Goal: Book appointment/travel/reservation

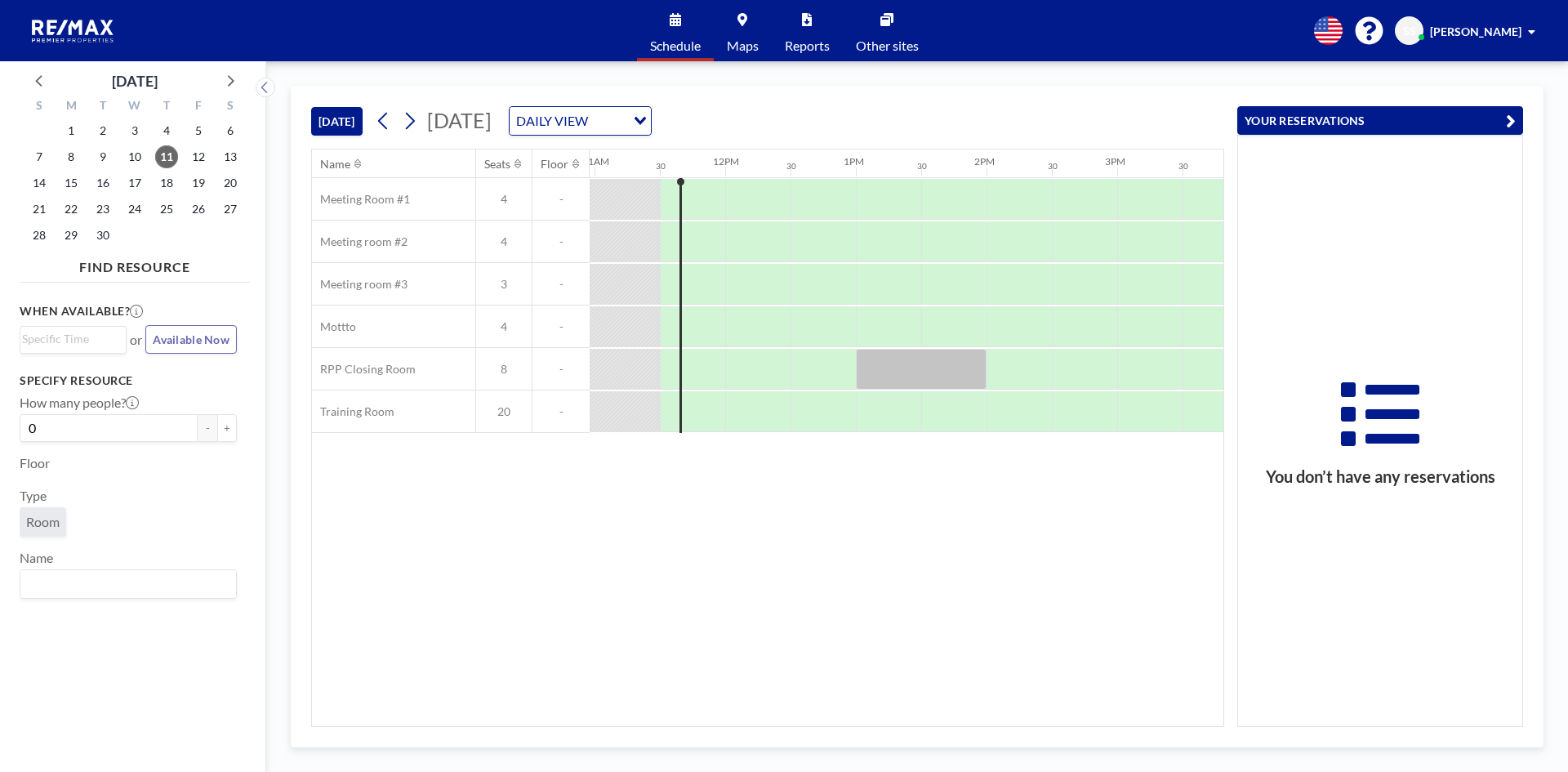
scroll to position [0, 1438]
click at [869, 364] on div at bounding box center [916, 369] width 130 height 41
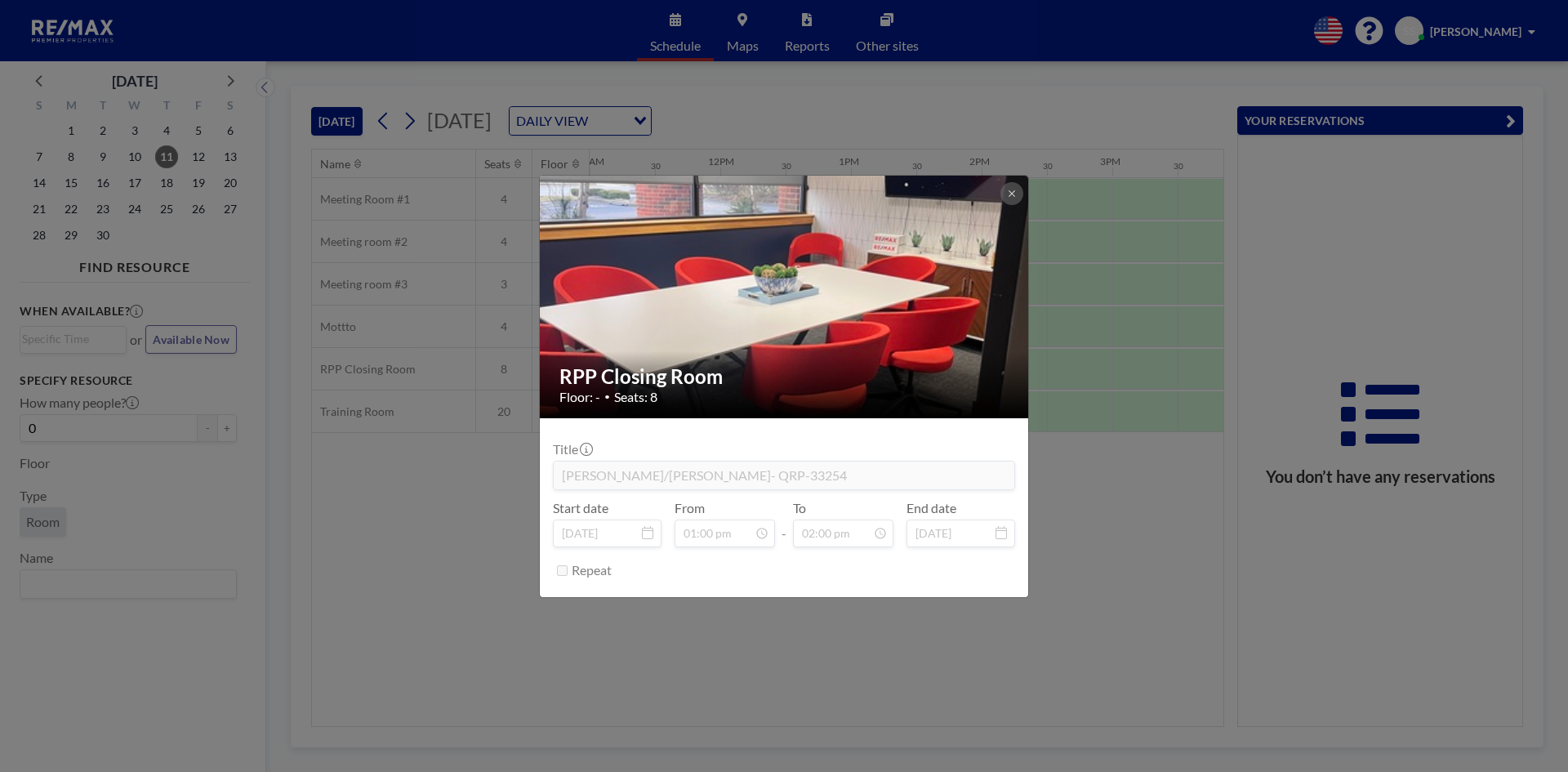
click at [1139, 541] on div "RPP Closing Room Floor: - • Seats: 8 Title [PERSON_NAME]/[PERSON_NAME] -P- QRP-…" at bounding box center [784, 386] width 1568 height 772
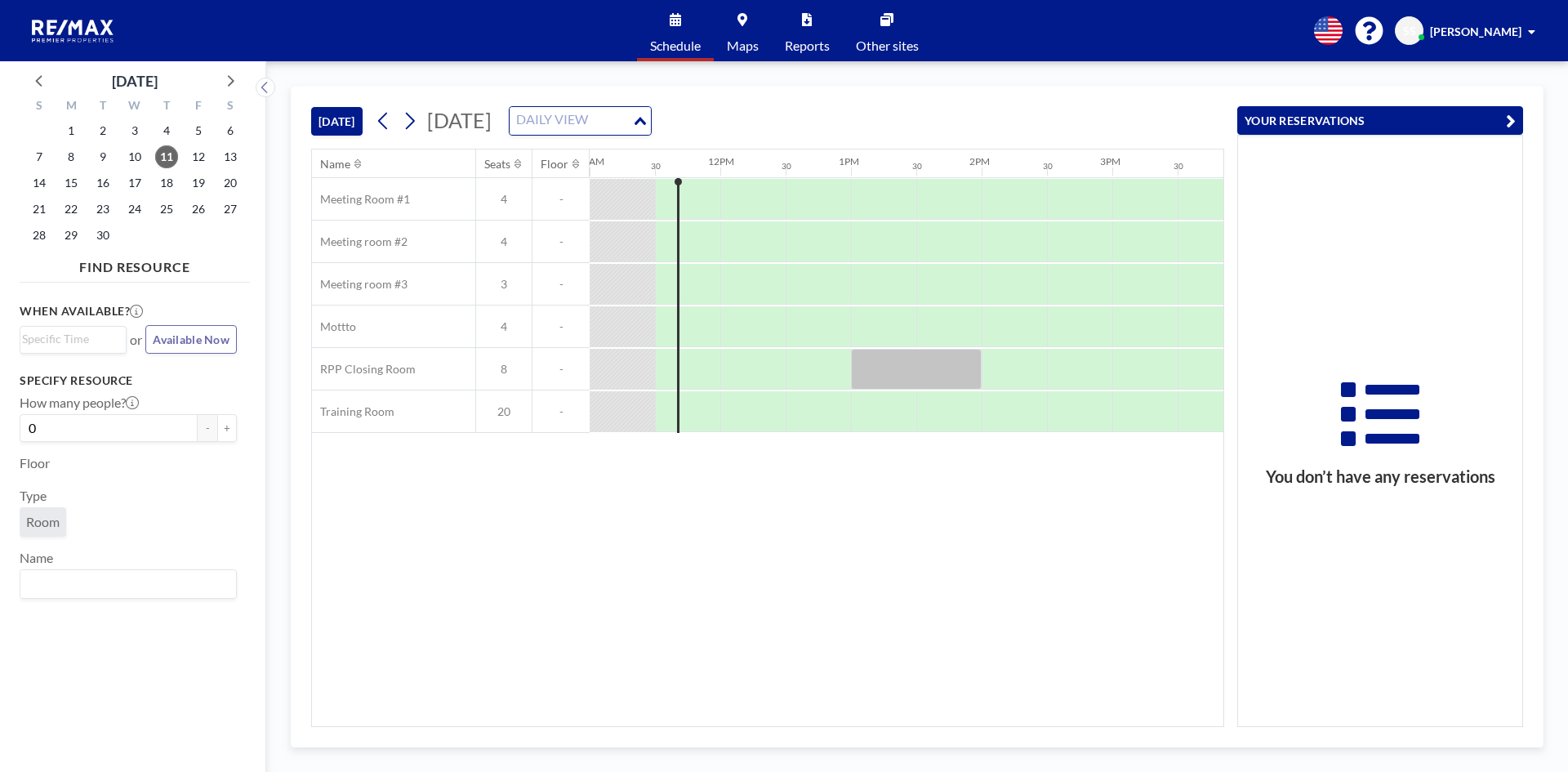
click at [633, 120] on div "DAILY VIEW" at bounding box center [571, 120] width 123 height 25
click at [780, 171] on li "WEEKLY VIEW" at bounding box center [791, 173] width 139 height 24
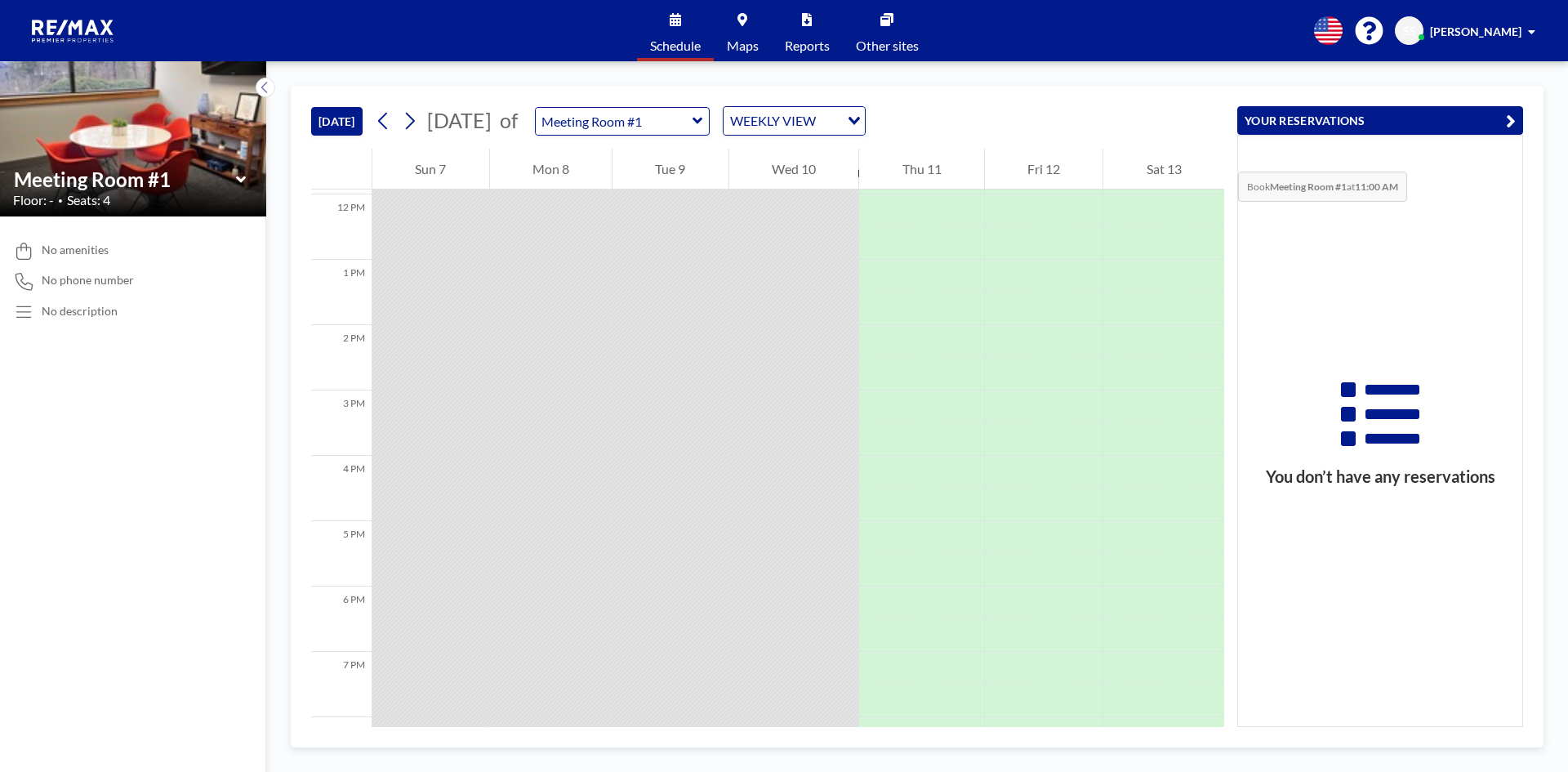
scroll to position [768, 0]
click at [1185, 175] on div "Sat 13" at bounding box center [1164, 169] width 121 height 41
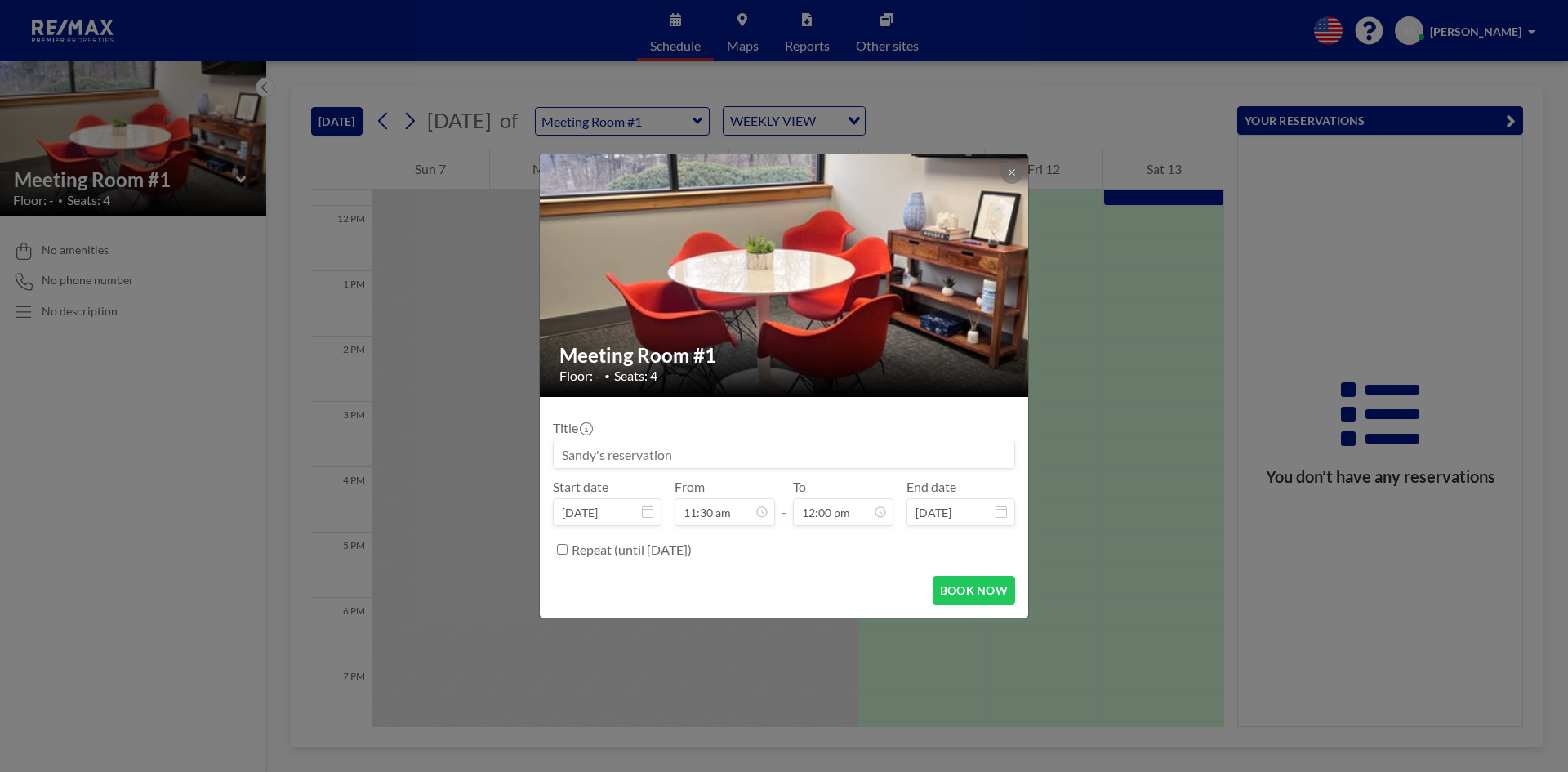
click at [1249, 236] on div "Meeting Room #1 Floor: - • Seats: 4 Title Start date [DATE] From 11:30 am - To …" at bounding box center [784, 386] width 1568 height 772
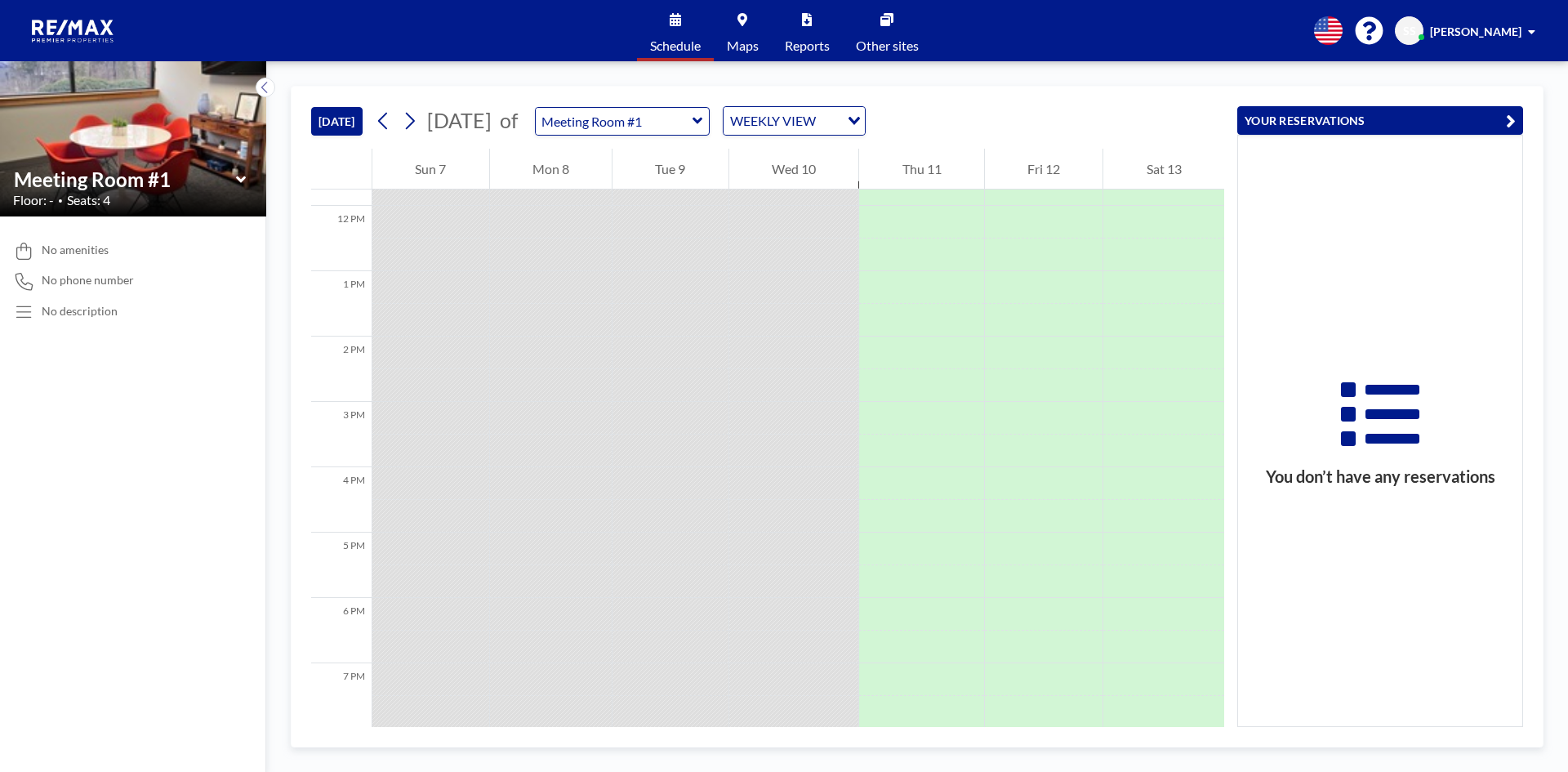
click at [839, 114] on div "WEEKLY VIEW" at bounding box center [782, 120] width 116 height 25
click at [844, 114] on input "Search for option" at bounding box center [785, 121] width 120 height 22
click at [692, 117] on input "text" at bounding box center [613, 121] width 157 height 27
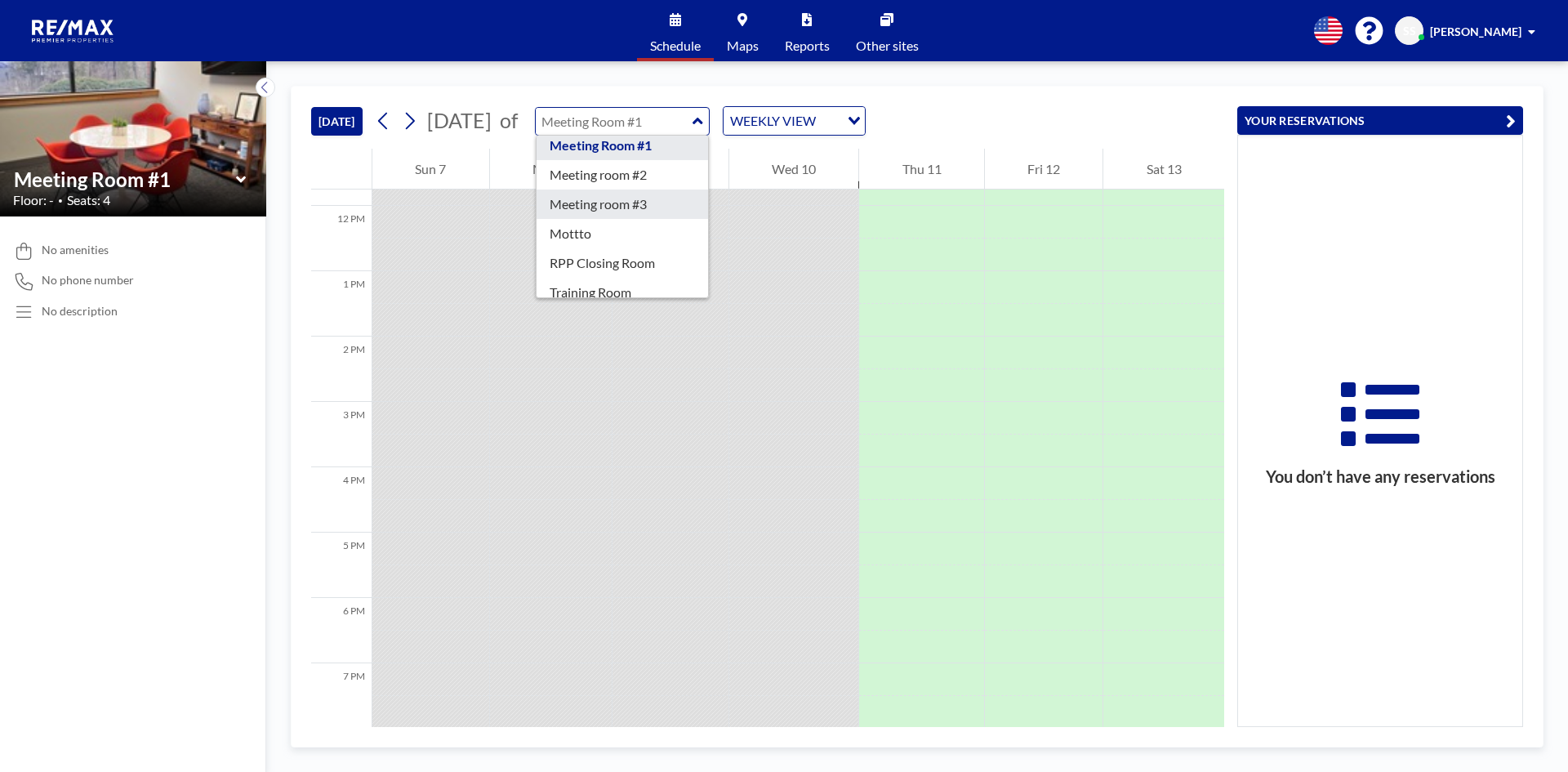
scroll to position [52, 0]
type input "RPP Closing Room"
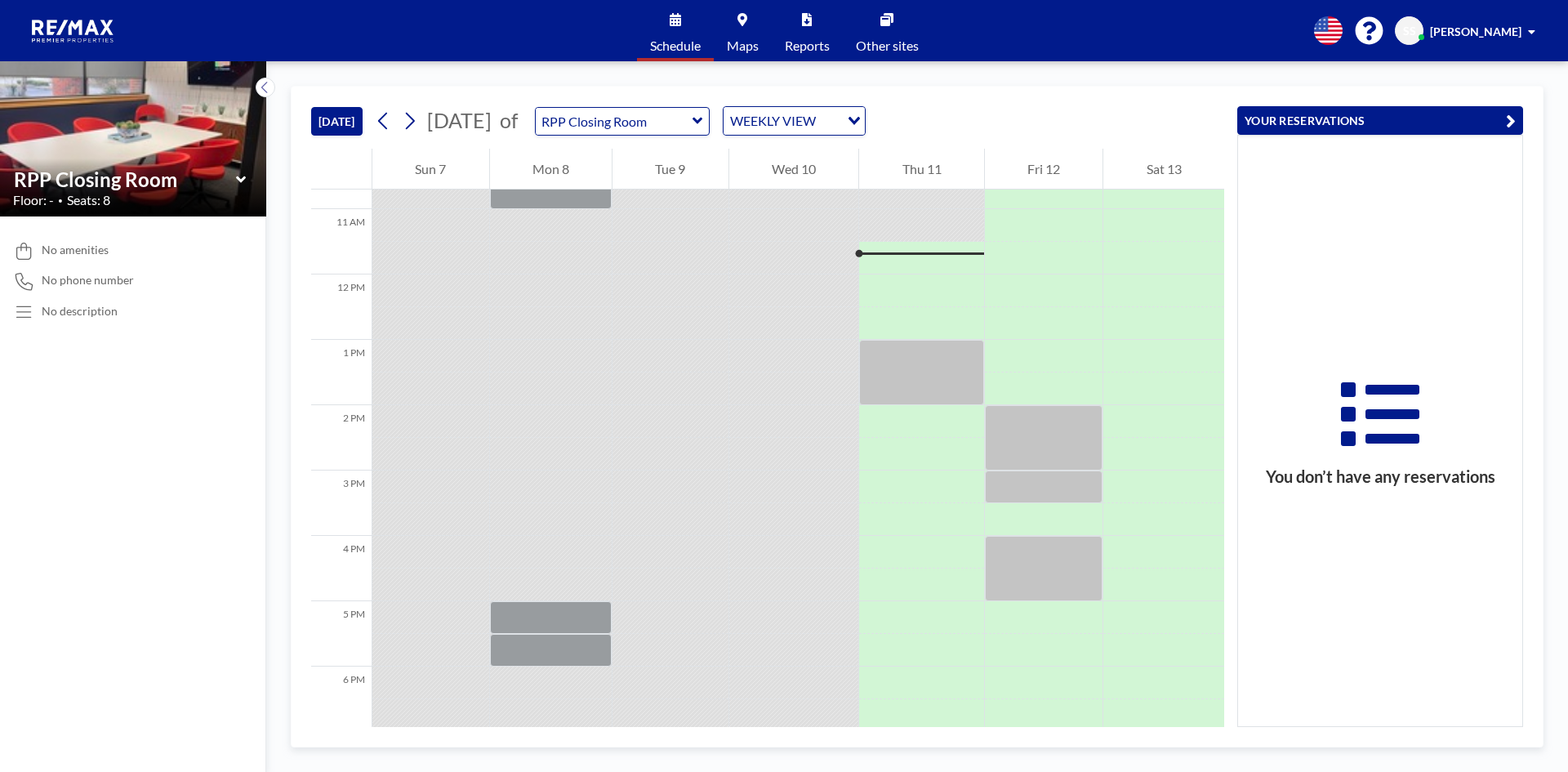
scroll to position [719, 0]
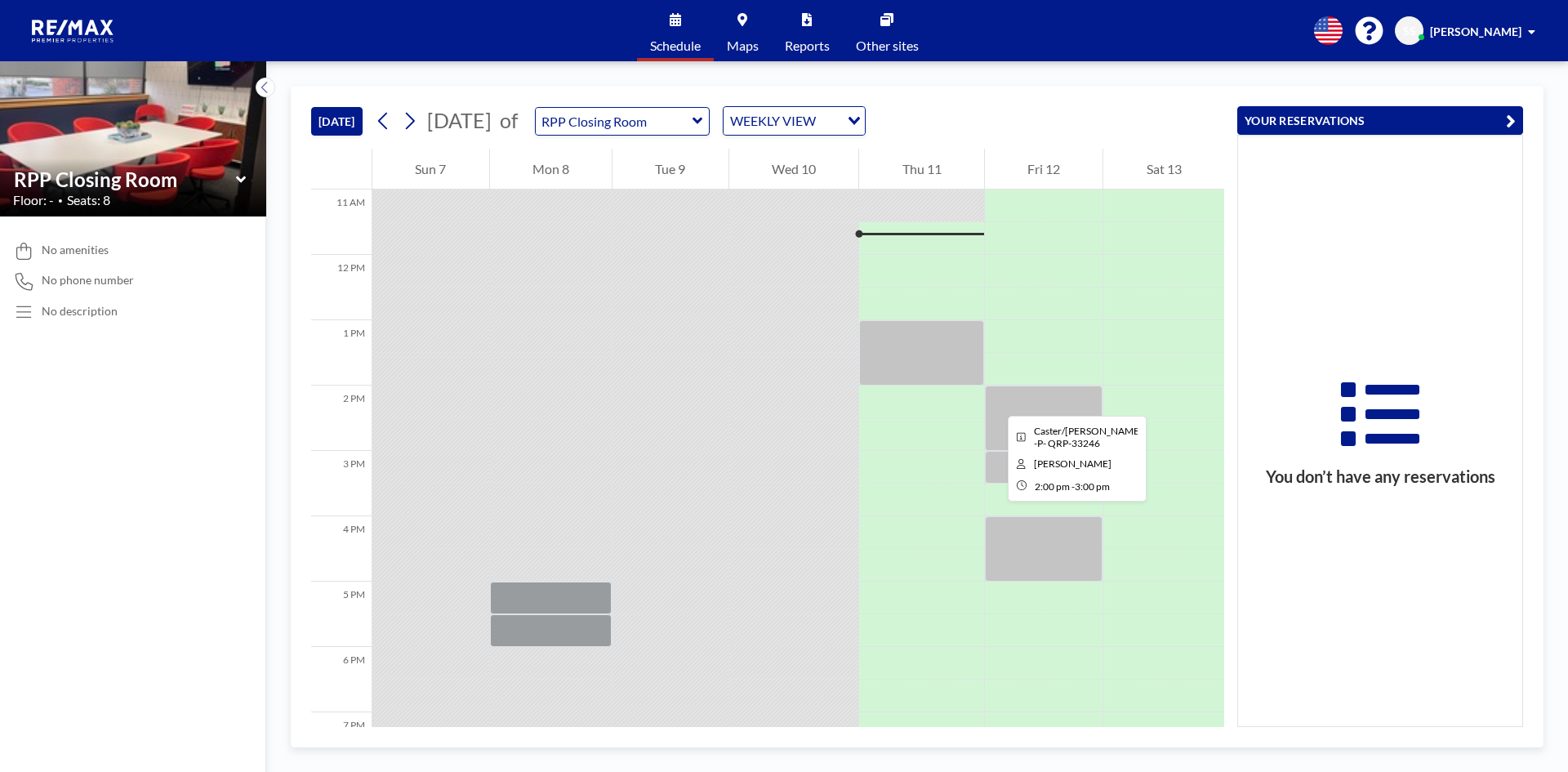
click at [994, 401] on div at bounding box center [1044, 418] width 119 height 66
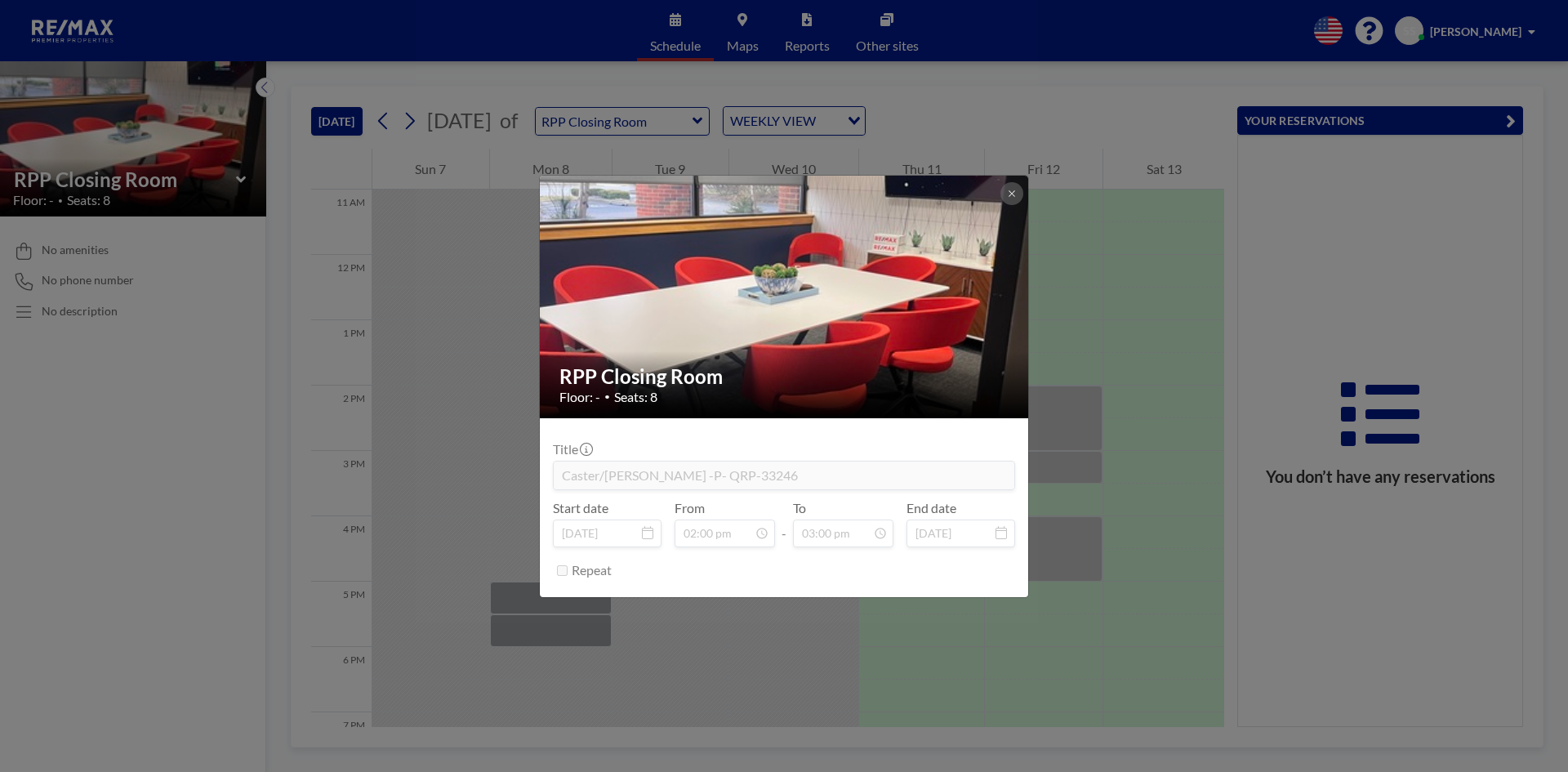
click at [1109, 447] on div "RPP Closing Room Floor: - • Seats: 8 Title Caster/[PERSON_NAME] -P- QRP-33246 S…" at bounding box center [784, 386] width 1568 height 772
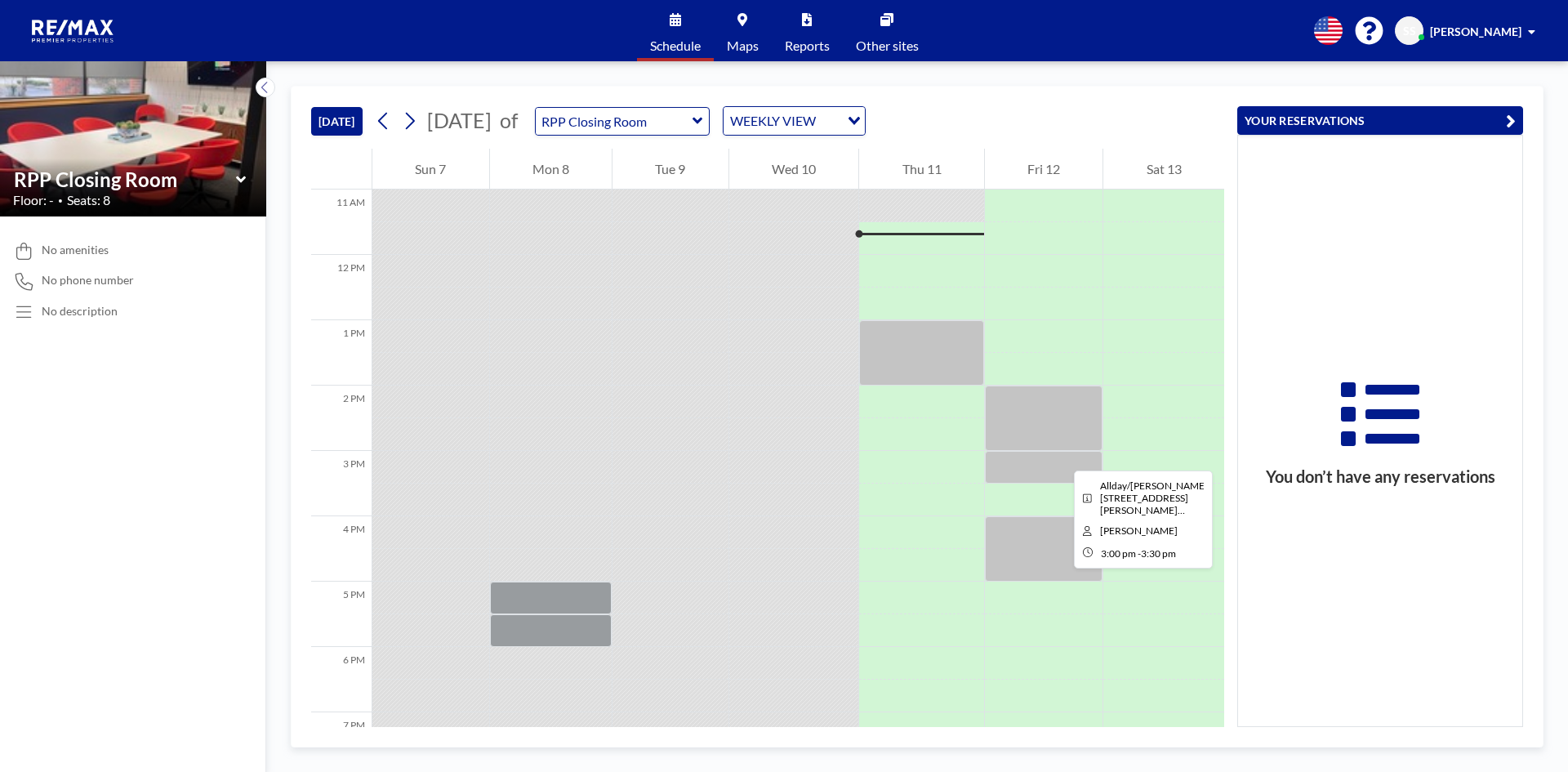
click at [1061, 456] on div at bounding box center [1044, 467] width 119 height 32
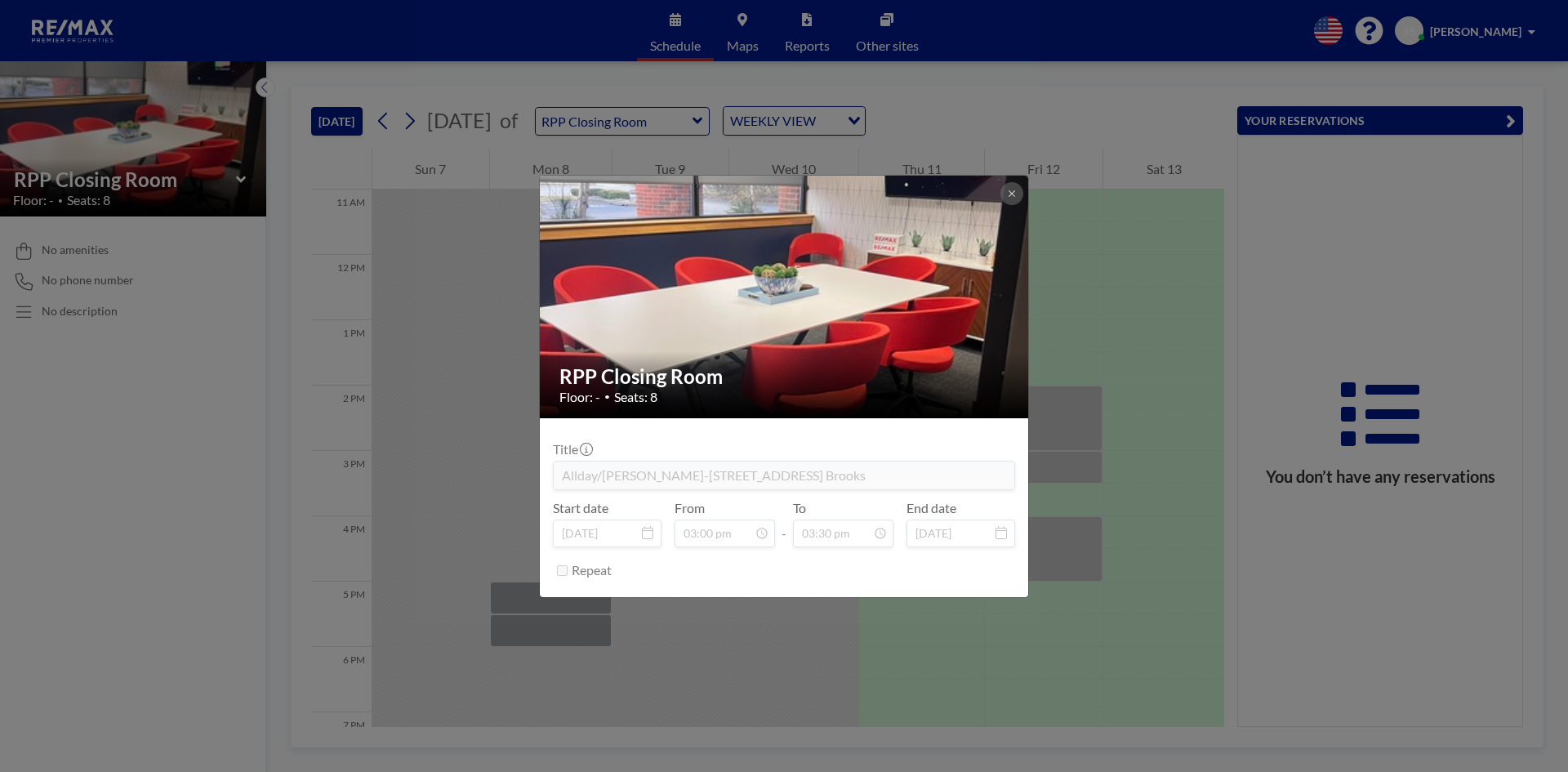
click at [1124, 471] on div "RPP Closing Room Floor: - • Seats: 8 Title Allday/[PERSON_NAME]-[GEOGRAPHIC_DAT…" at bounding box center [784, 386] width 1568 height 772
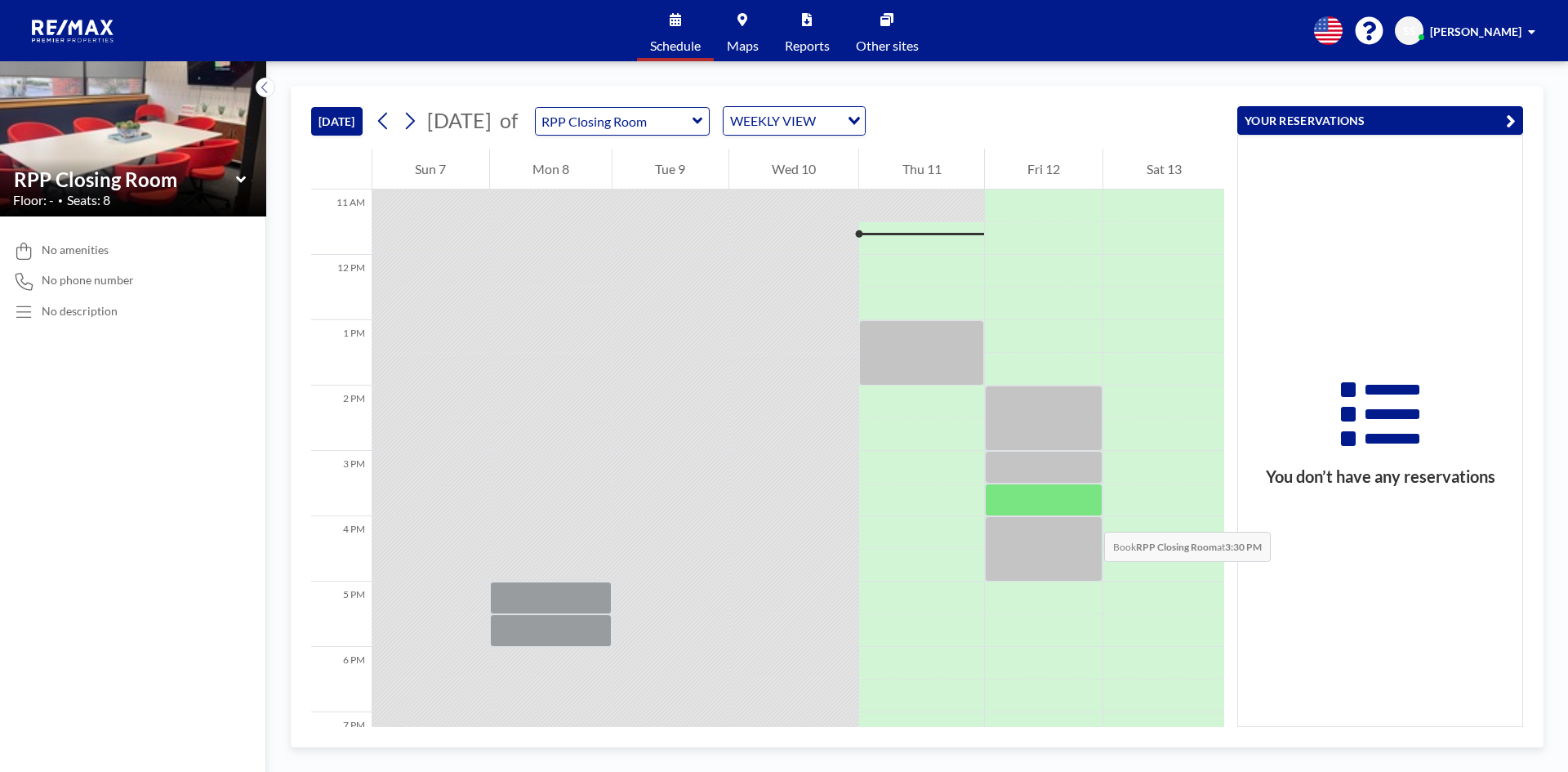
click at [1082, 520] on div at bounding box center [1044, 549] width 119 height 66
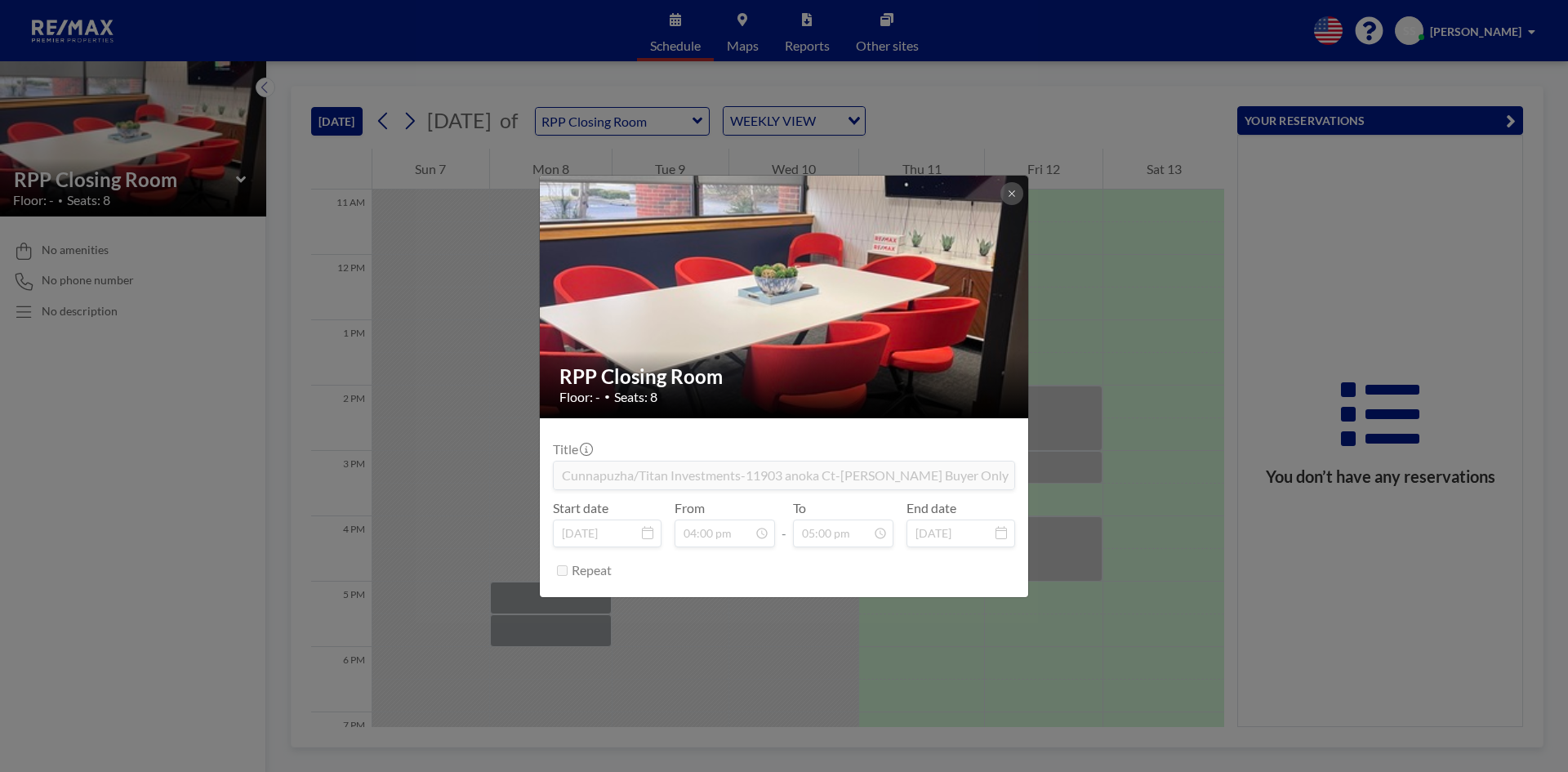
click at [1158, 513] on div "RPP Closing Room Floor: - • Seats: 8 Title Cunnapuzha/Titan Investments-11903 a…" at bounding box center [784, 386] width 1568 height 772
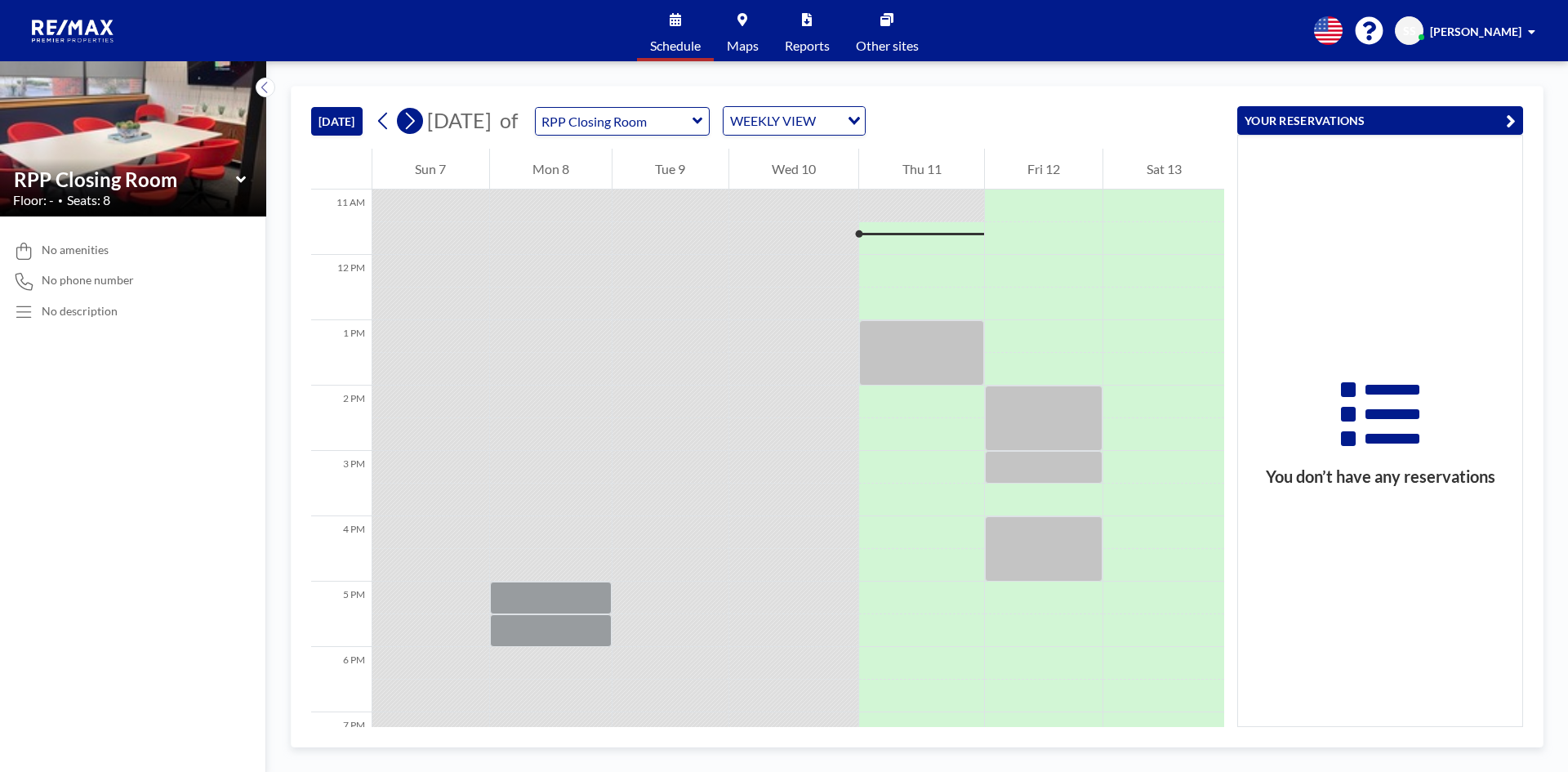
click at [413, 120] on icon at bounding box center [409, 121] width 16 height 25
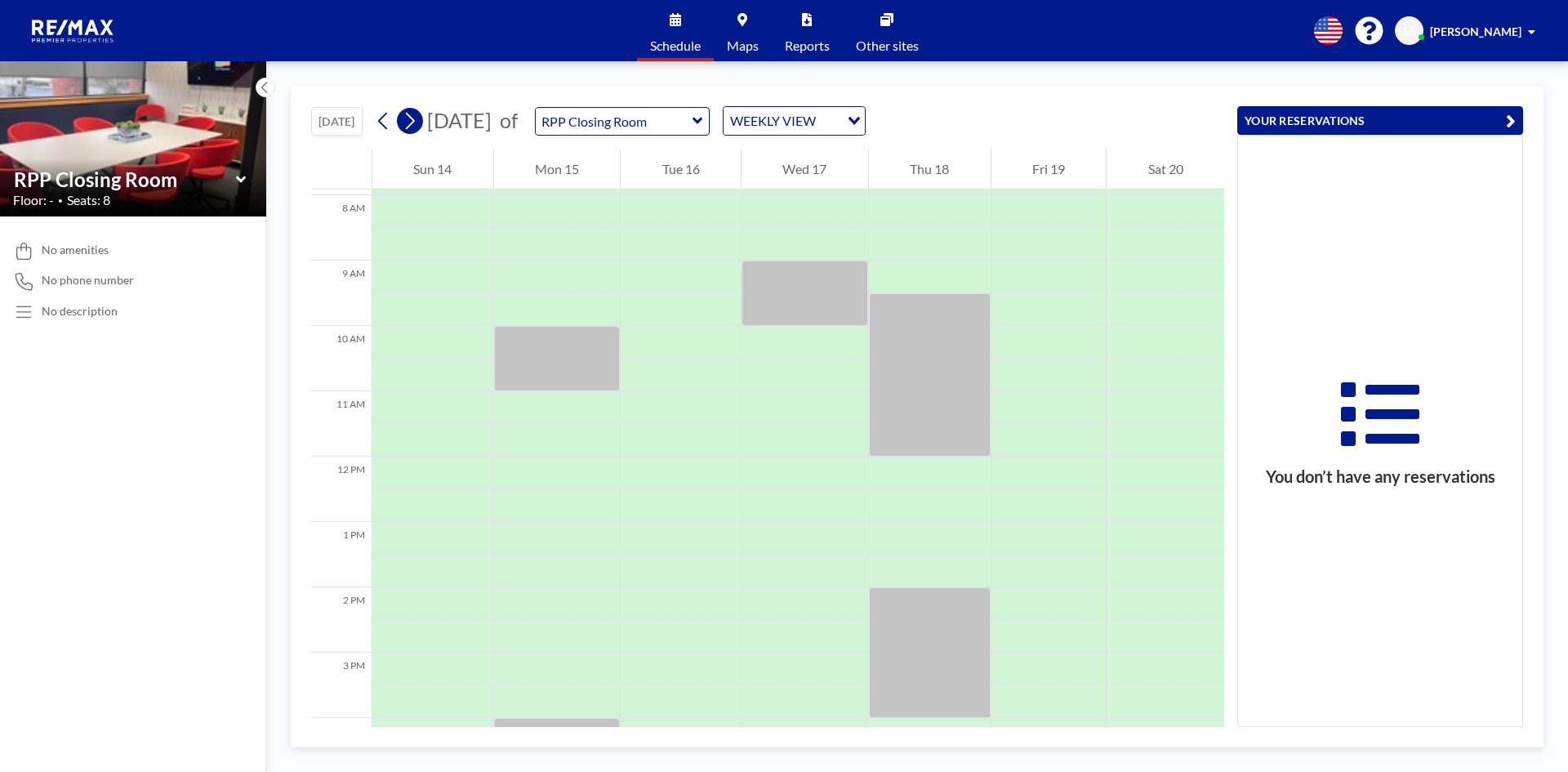
scroll to position [523, 0]
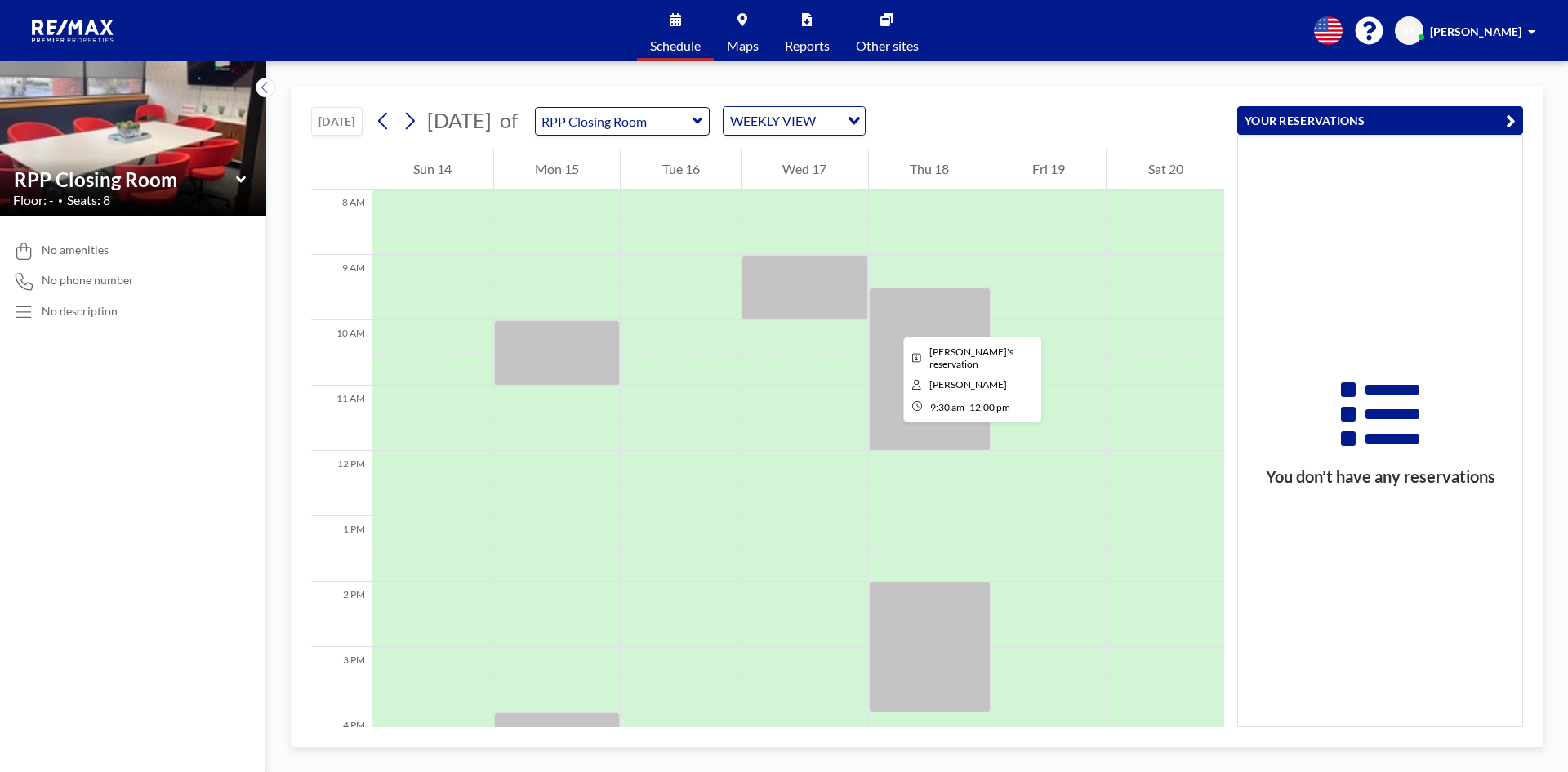
click at [890, 322] on div at bounding box center [930, 369] width 122 height 164
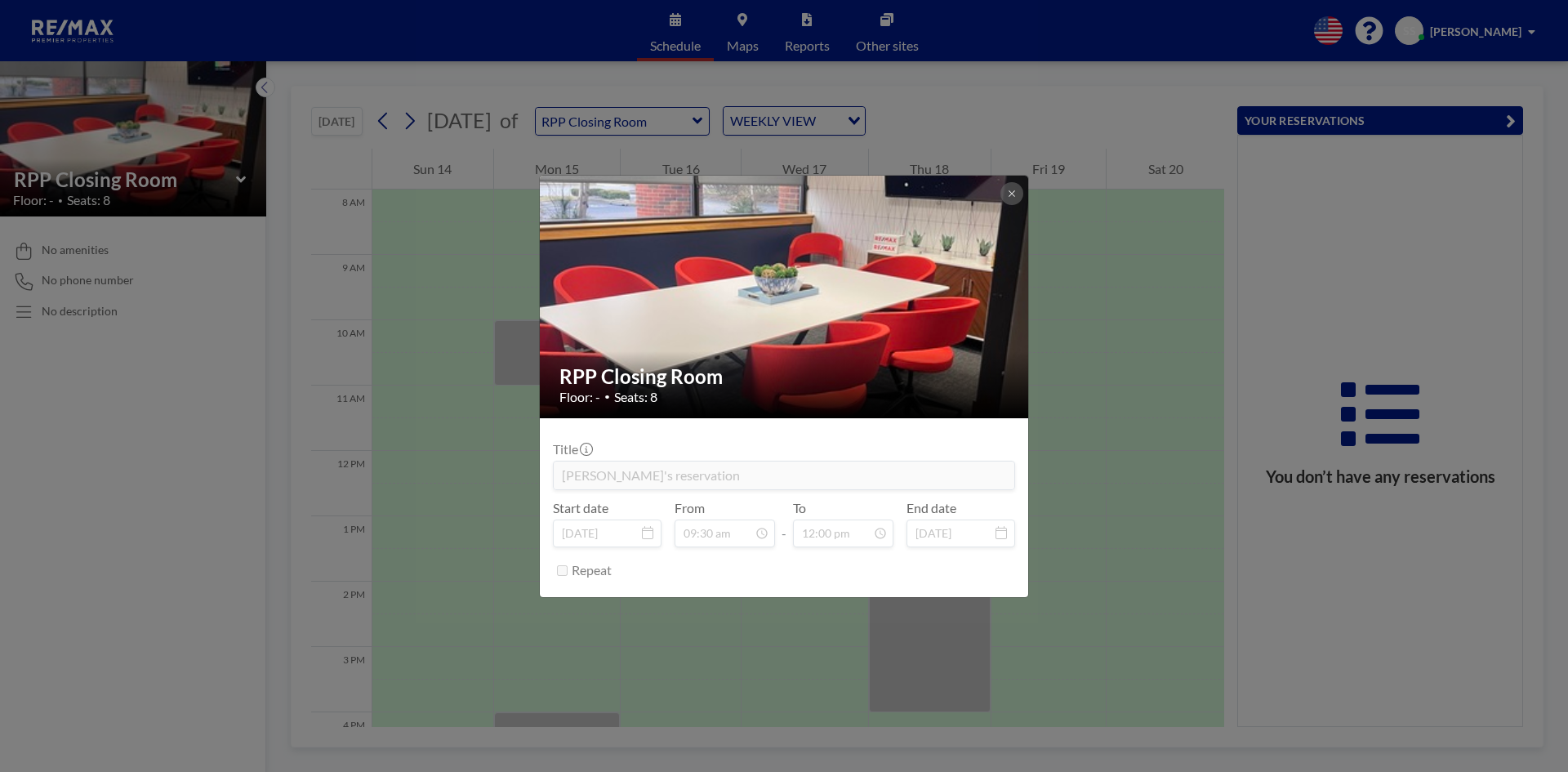
click at [1067, 348] on div "RPP Closing Room Floor: - • Seats: 8 Title [PERSON_NAME]'s reservation Start da…" at bounding box center [784, 386] width 1568 height 772
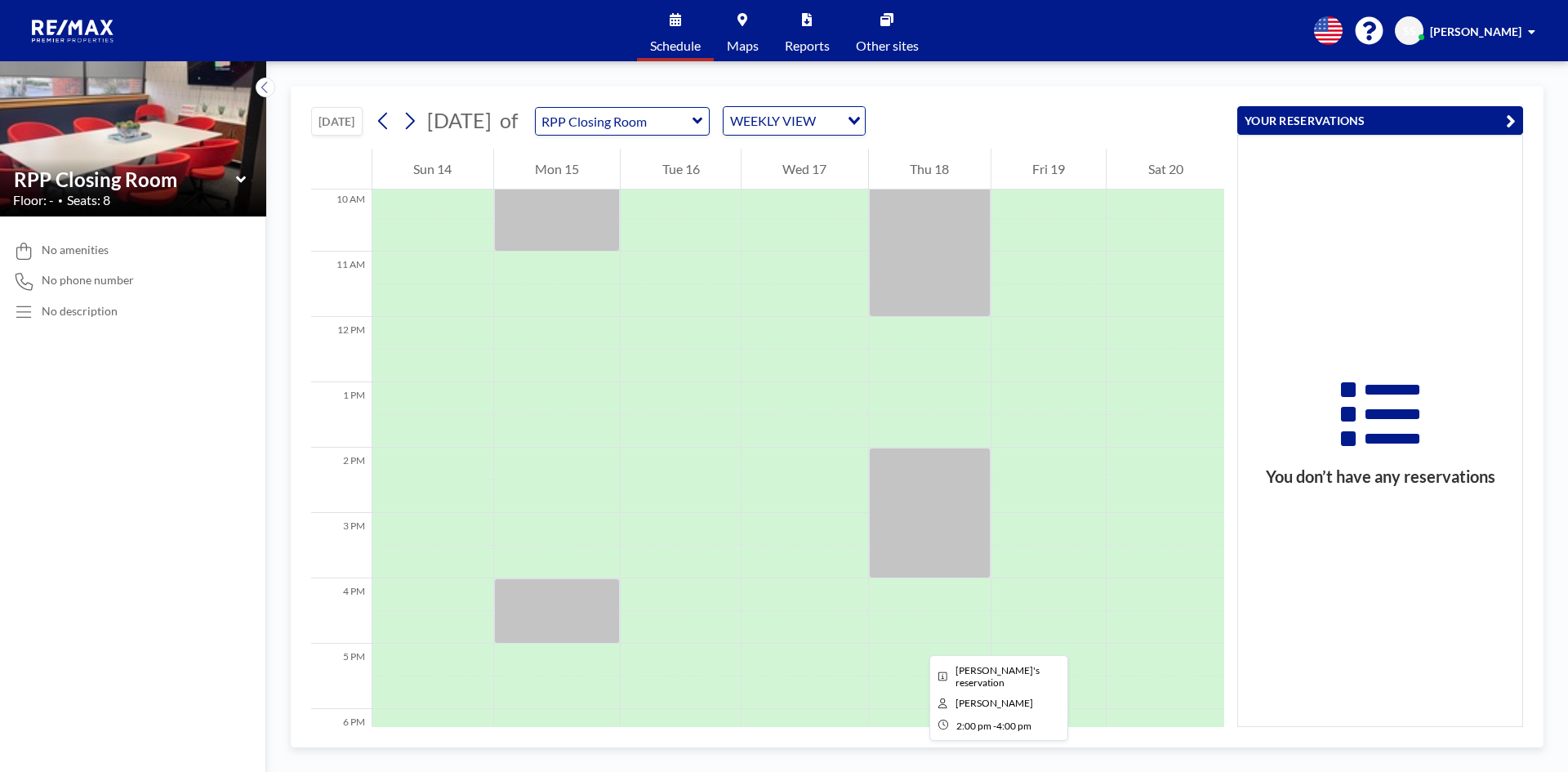
scroll to position [686, 0]
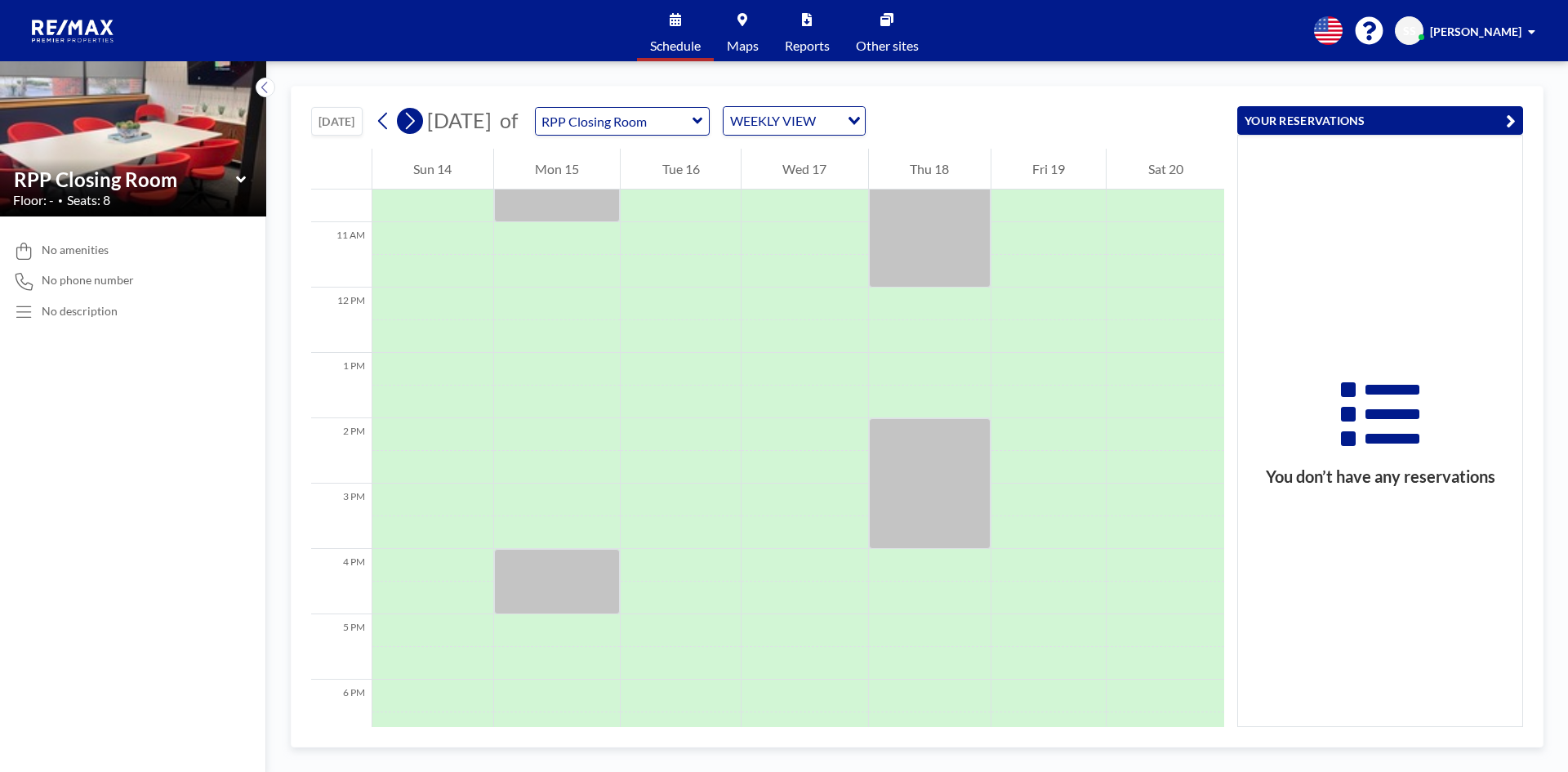
click at [404, 117] on icon at bounding box center [409, 121] width 16 height 25
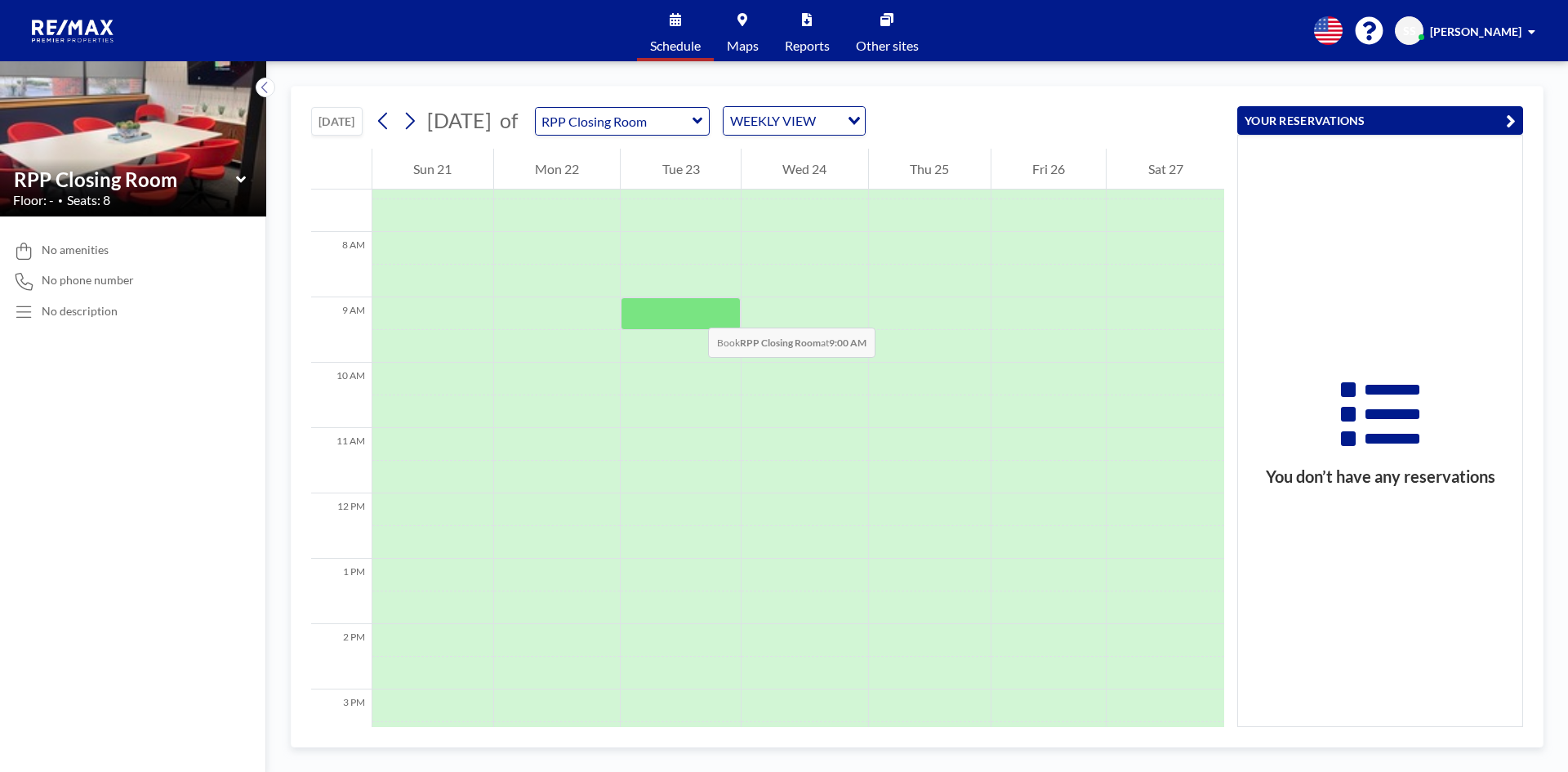
scroll to position [490, 0]
click at [418, 122] on icon at bounding box center [409, 121] width 16 height 25
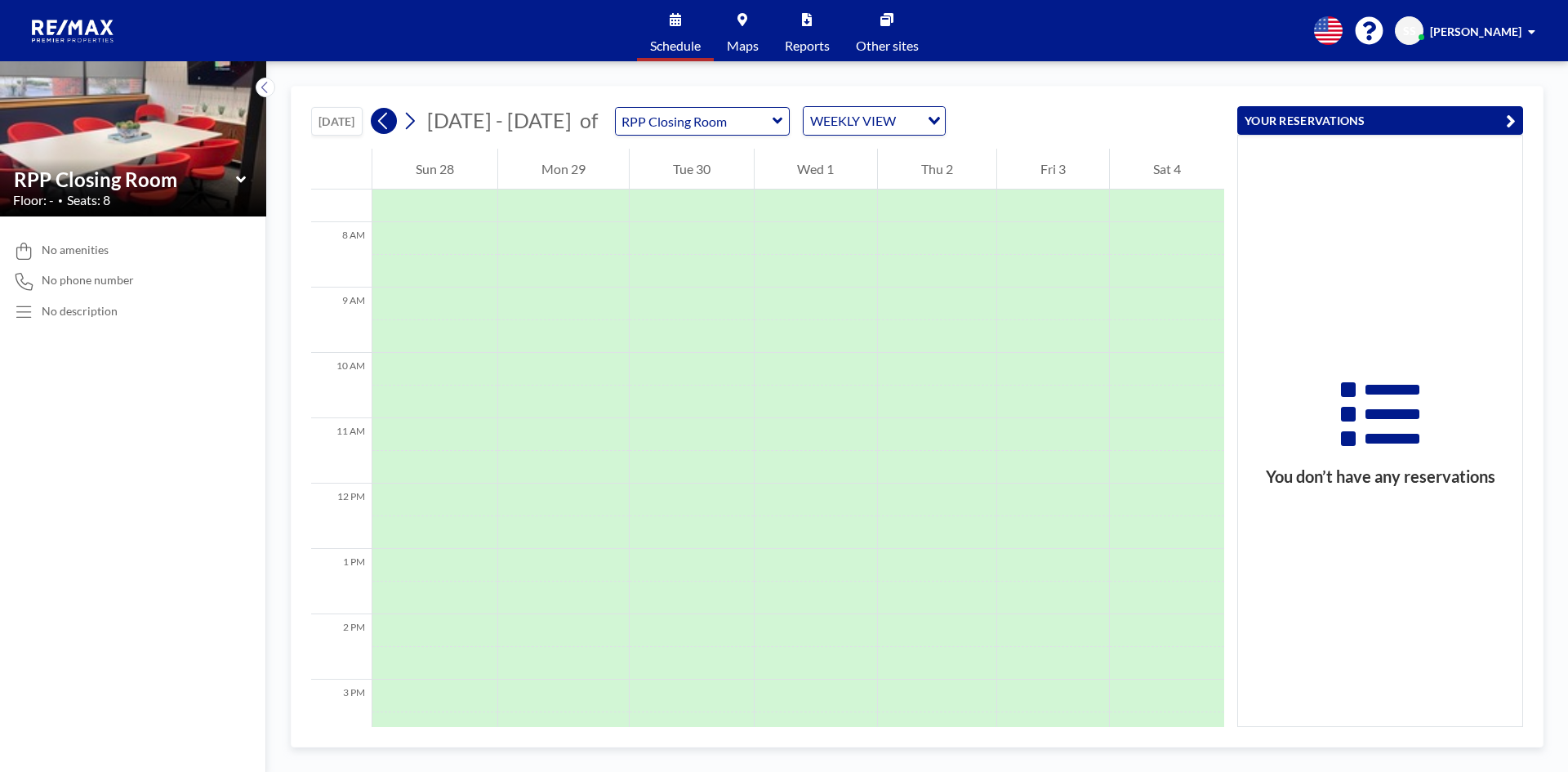
click at [380, 121] on icon at bounding box center [383, 121] width 16 height 25
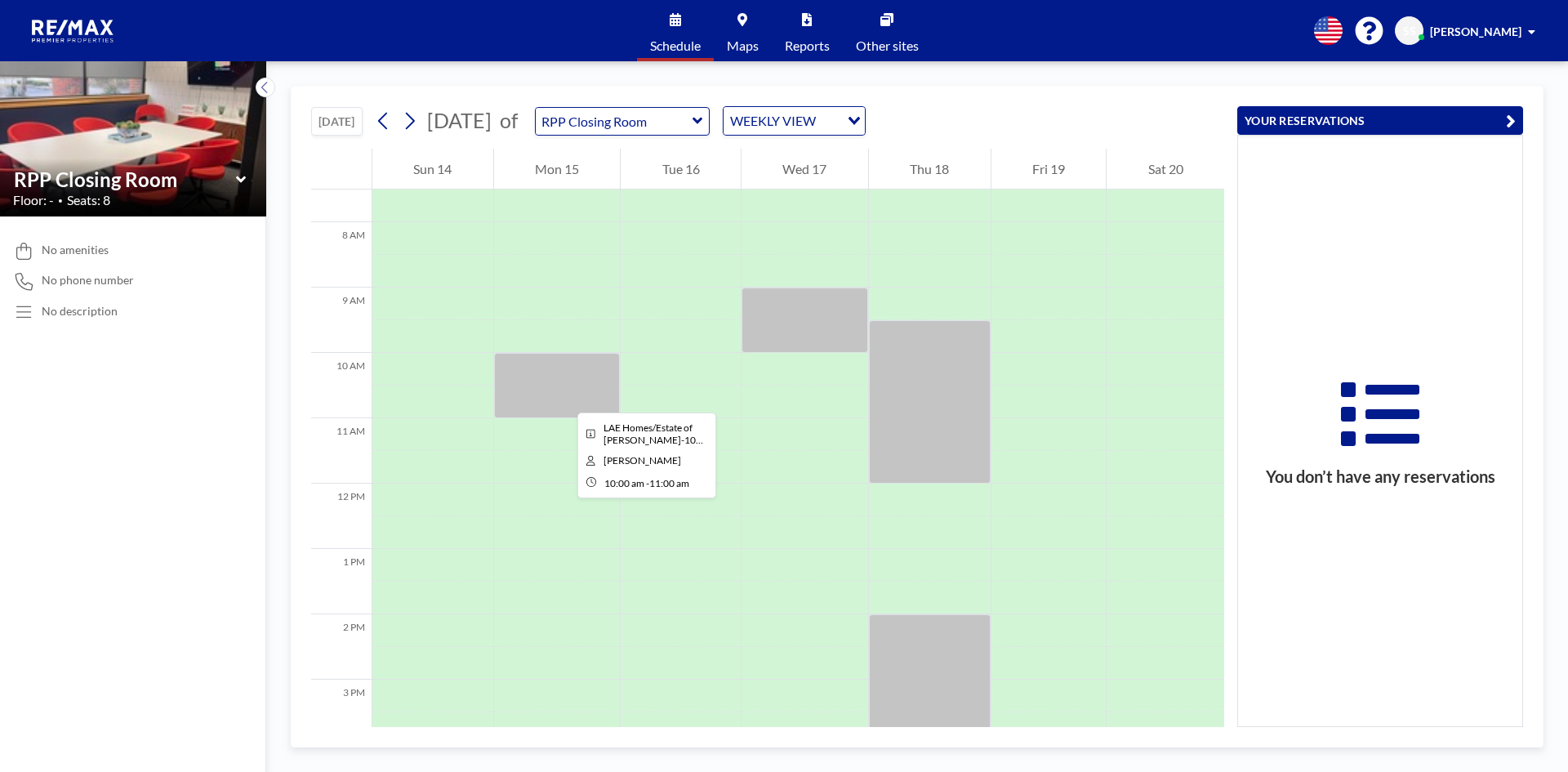
click at [564, 398] on div at bounding box center [557, 385] width 126 height 66
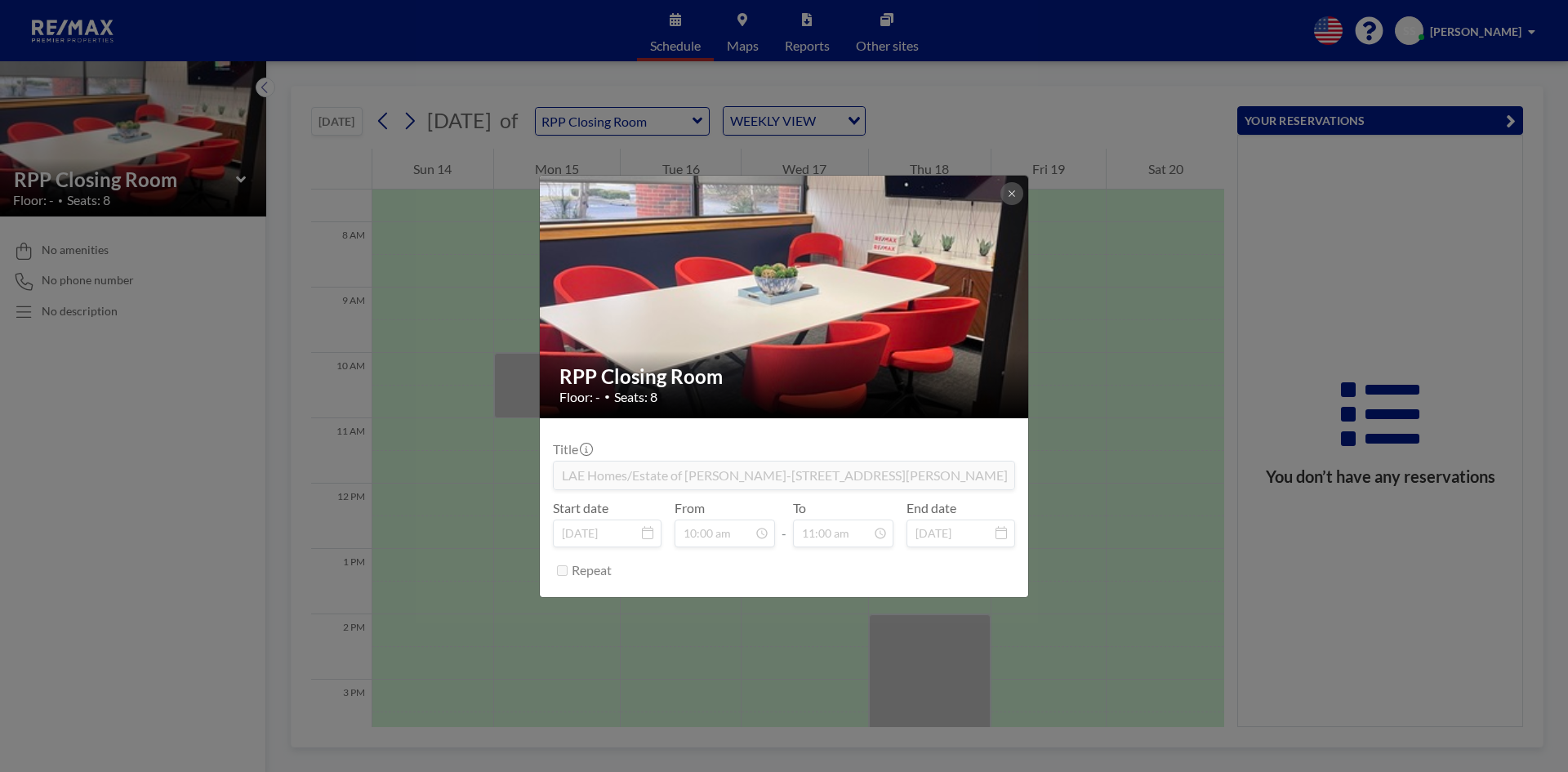
click at [187, 447] on div "RPP Closing Room Floor: - • Seats: 8 Title LAE Homes/Estate of [PERSON_NAME]-[S…" at bounding box center [784, 386] width 1568 height 772
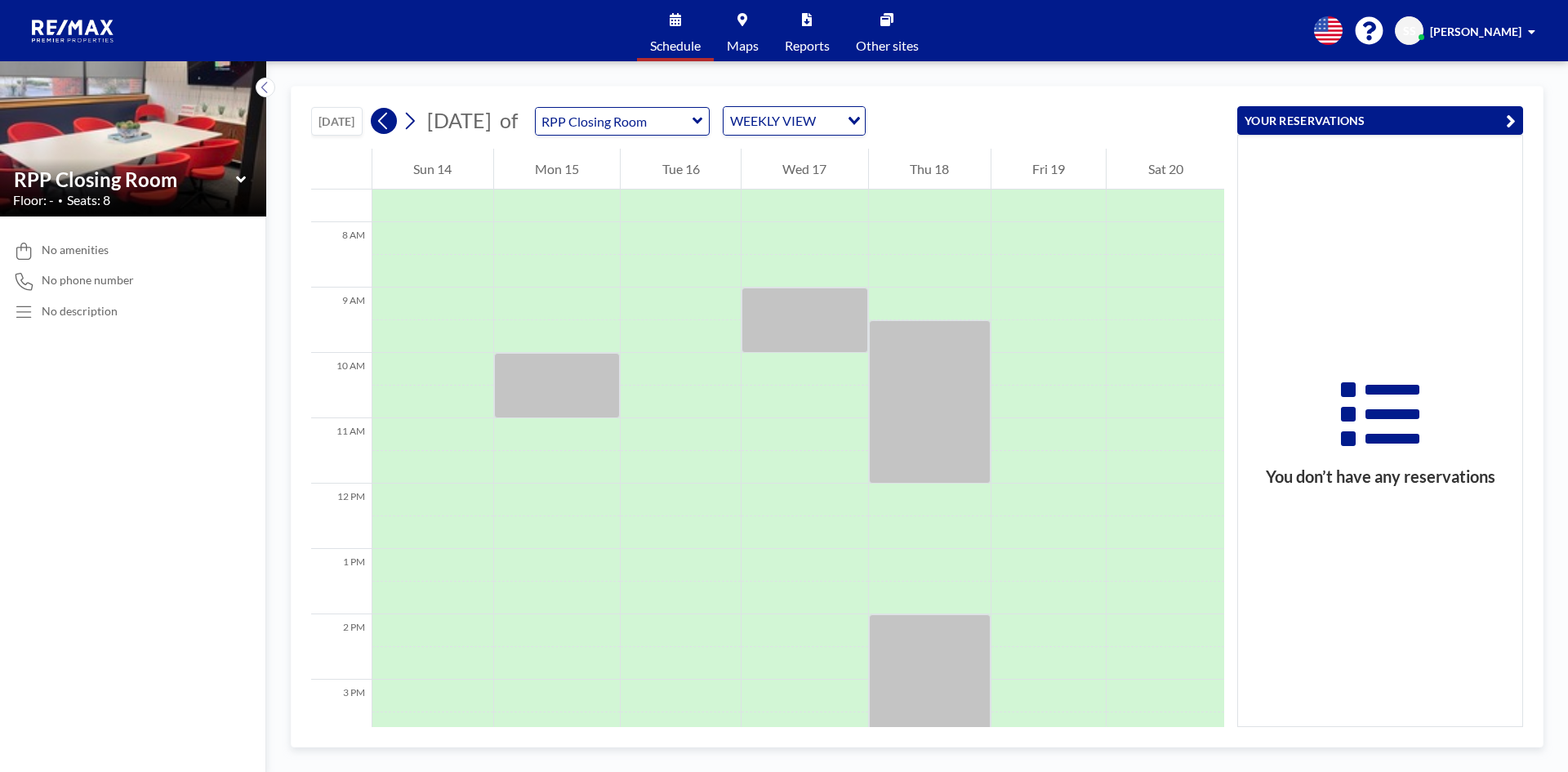
click at [383, 124] on icon at bounding box center [383, 121] width 9 height 17
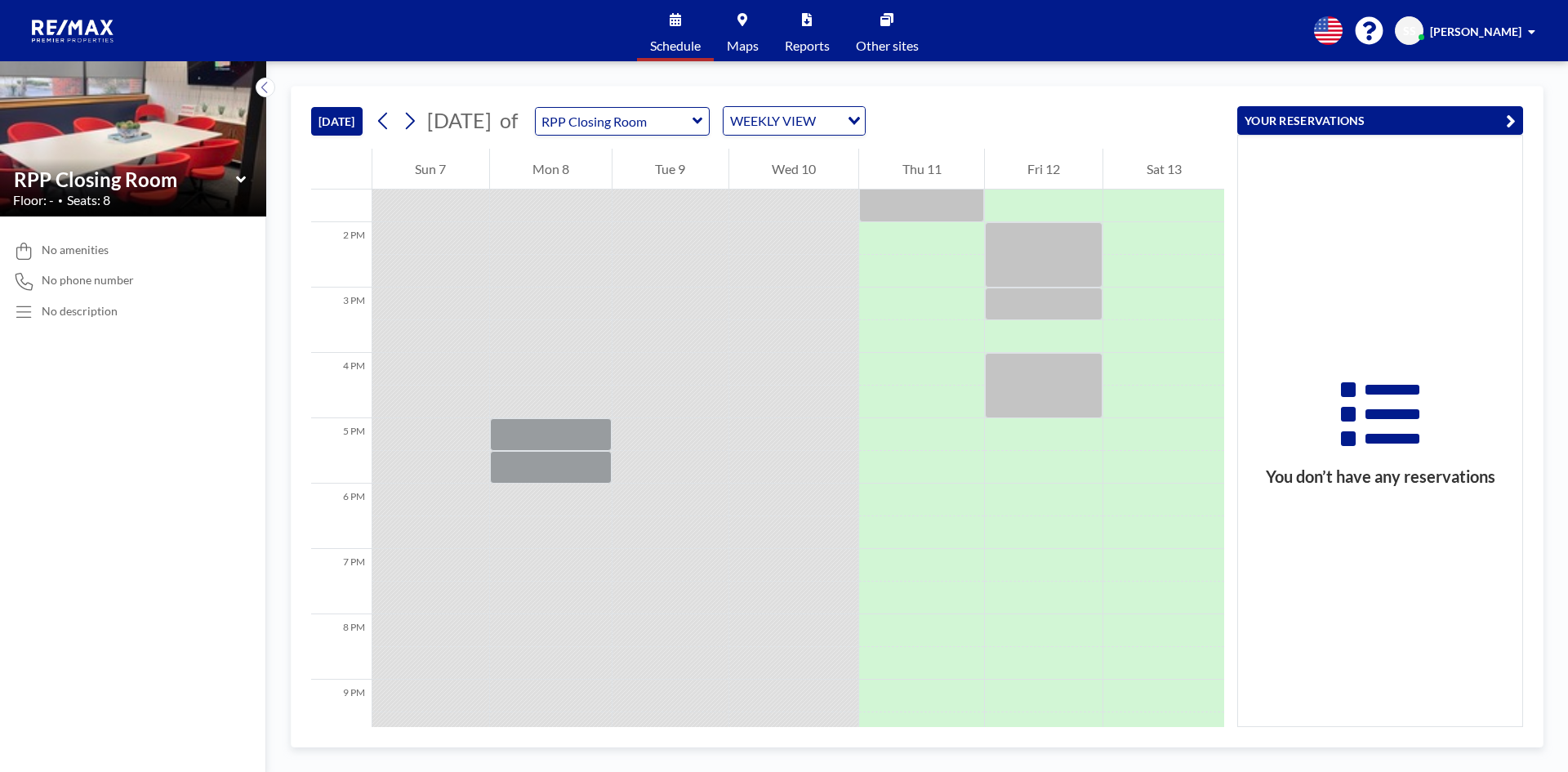
scroll to position [719, 0]
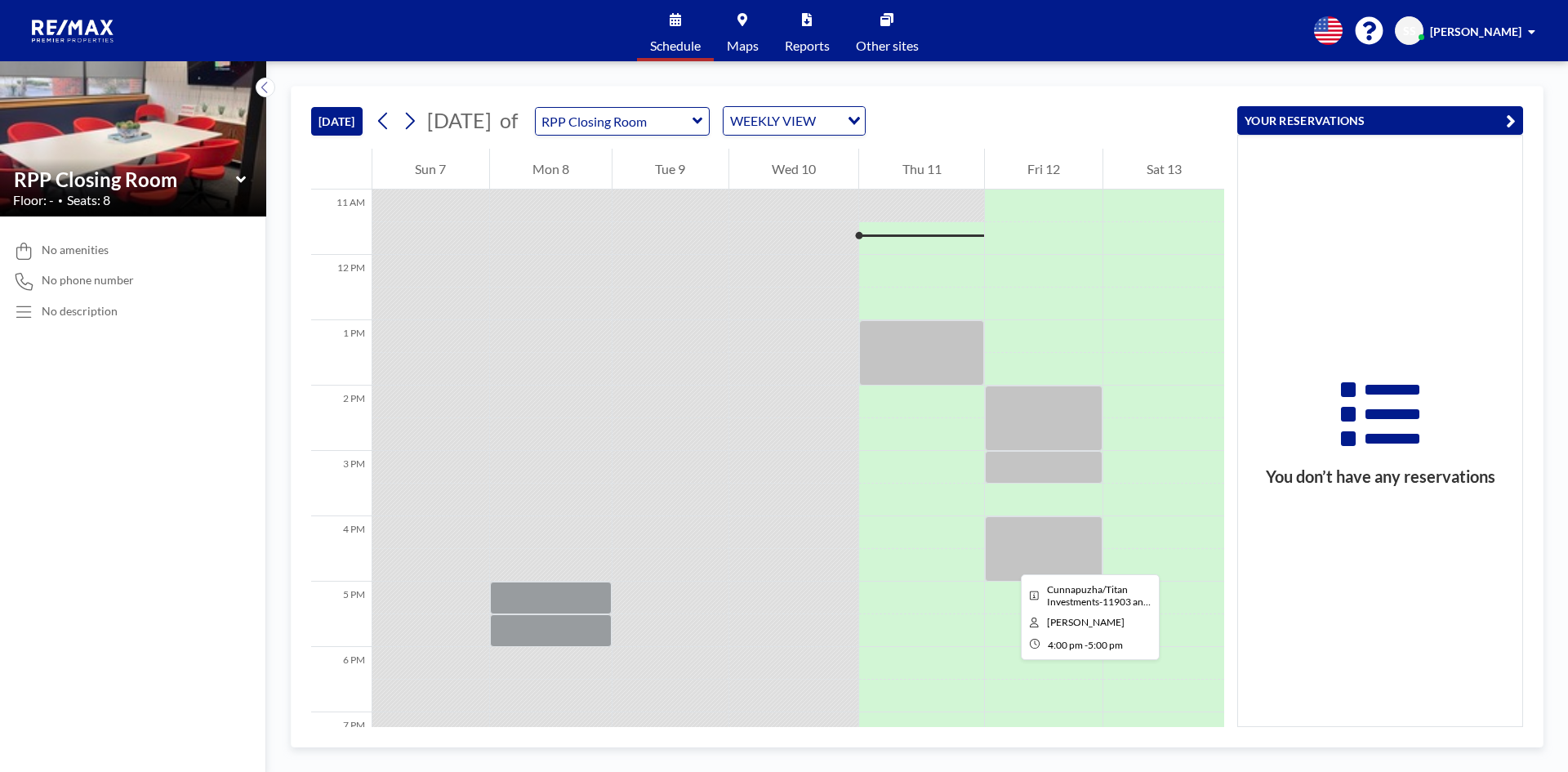
click at [1008, 559] on div at bounding box center [1044, 549] width 119 height 66
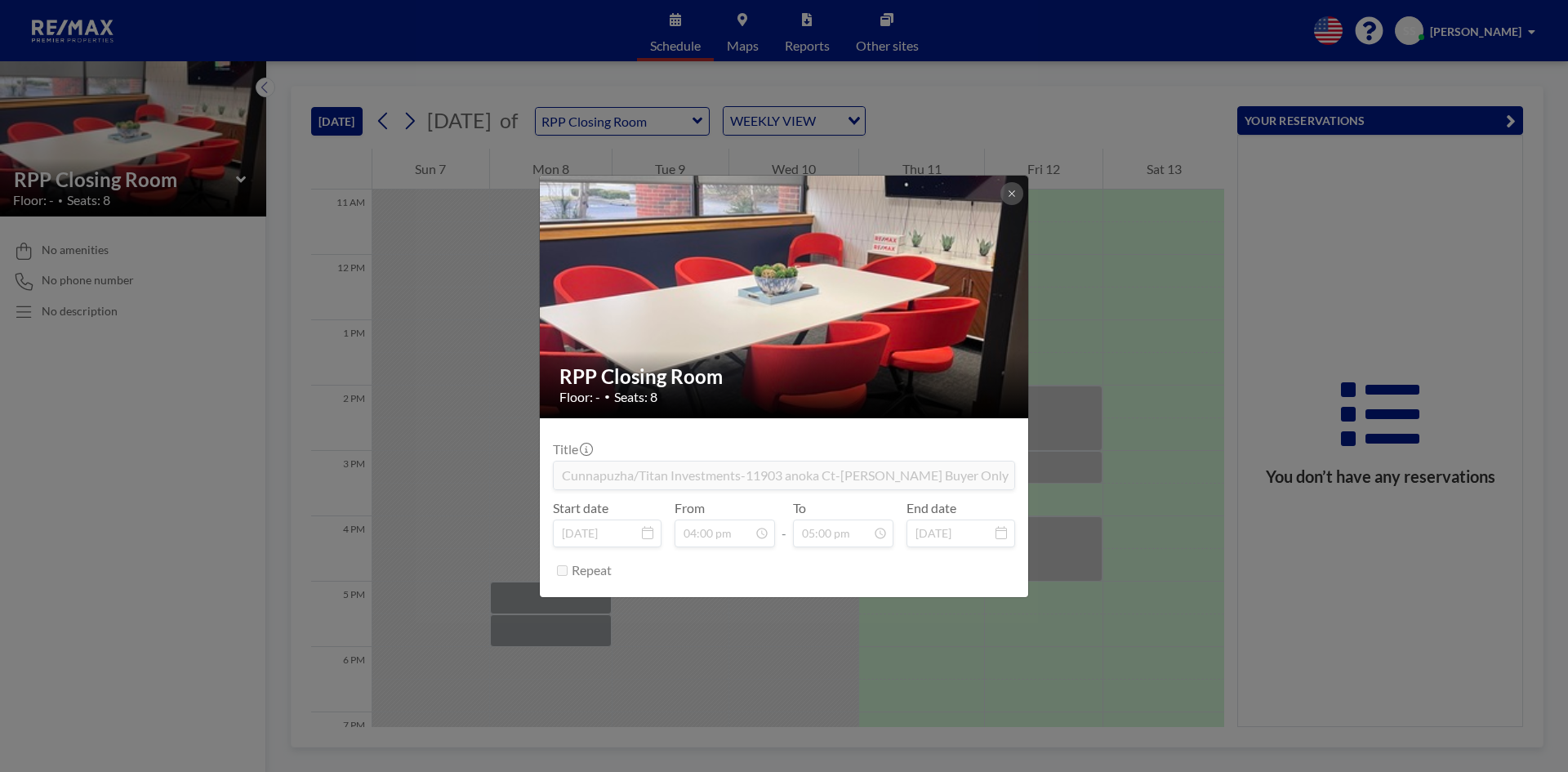
click at [1082, 410] on div "RPP Closing Room Floor: - • Seats: 8 Title Cunnapuzha/Titan Investments-11903 a…" at bounding box center [784, 386] width 1568 height 772
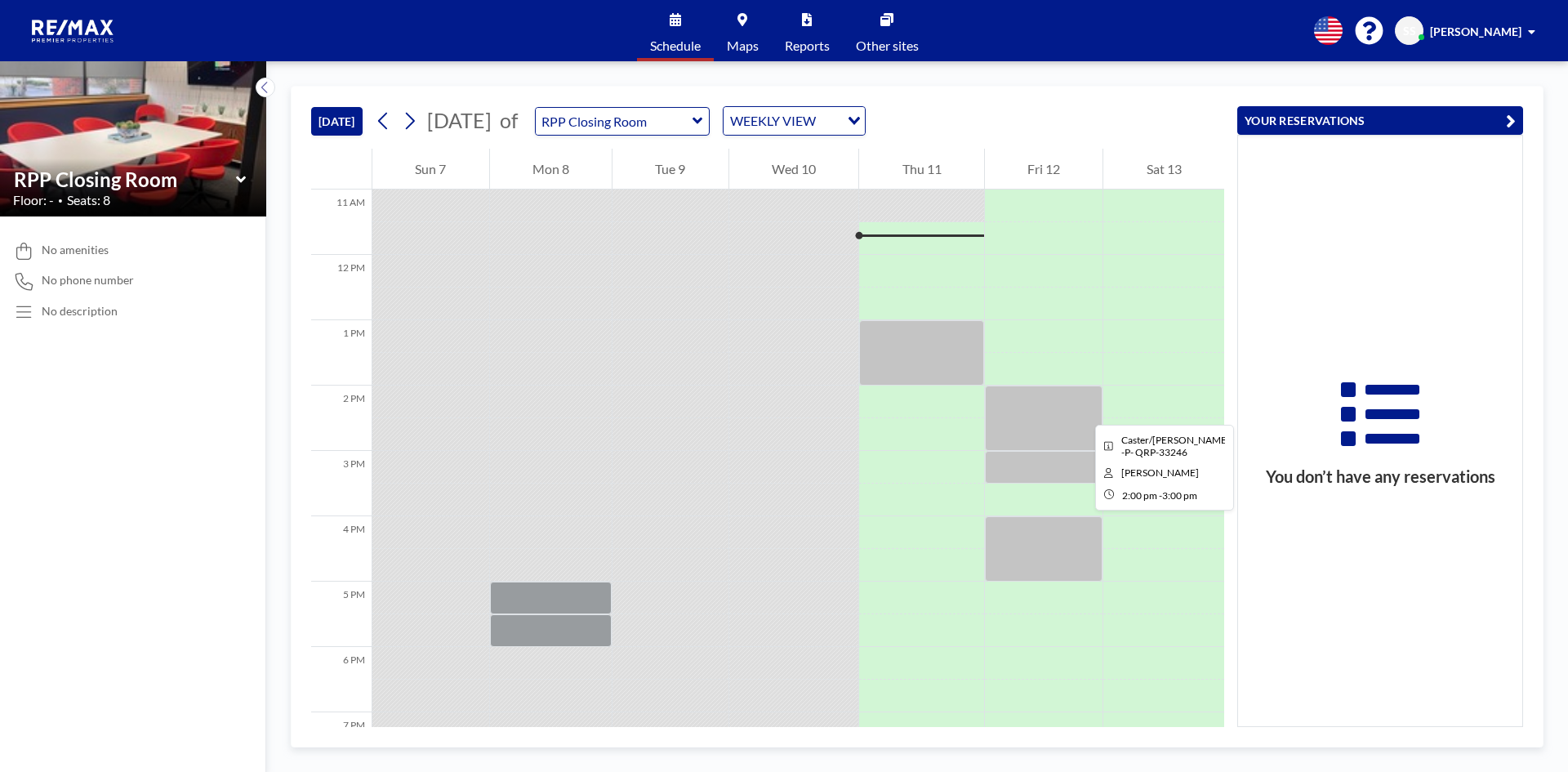
click at [1082, 410] on div at bounding box center [1044, 418] width 119 height 66
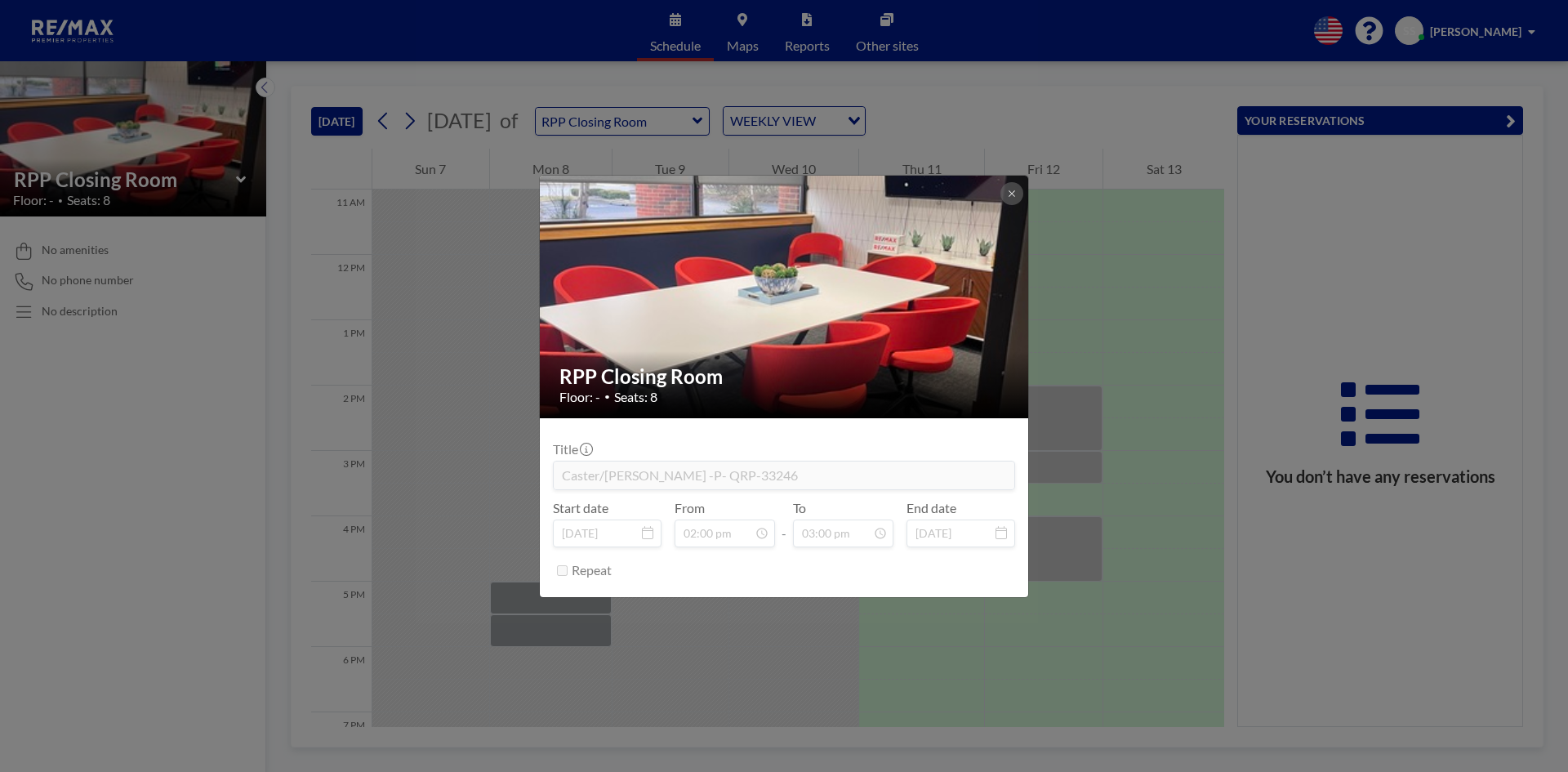
click at [1133, 420] on div "RPP Closing Room Floor: - • Seats: 8 Title Caster/[PERSON_NAME] -P- QRP-33246 S…" at bounding box center [784, 386] width 1568 height 772
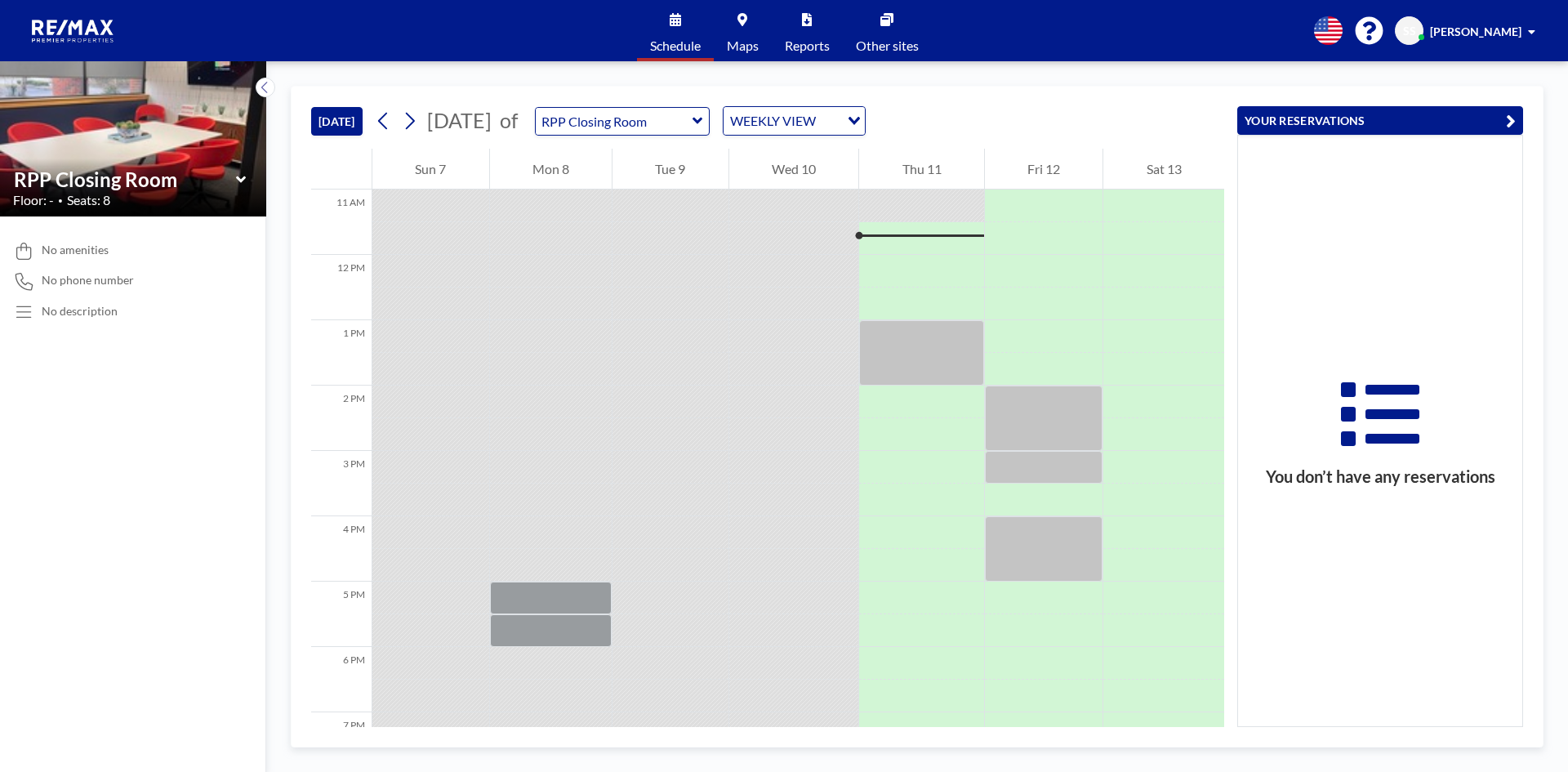
click at [839, 129] on div "WEEKLY VIEW" at bounding box center [782, 120] width 116 height 25
click at [849, 148] on li "DAILY VIEW" at bounding box center [878, 149] width 139 height 24
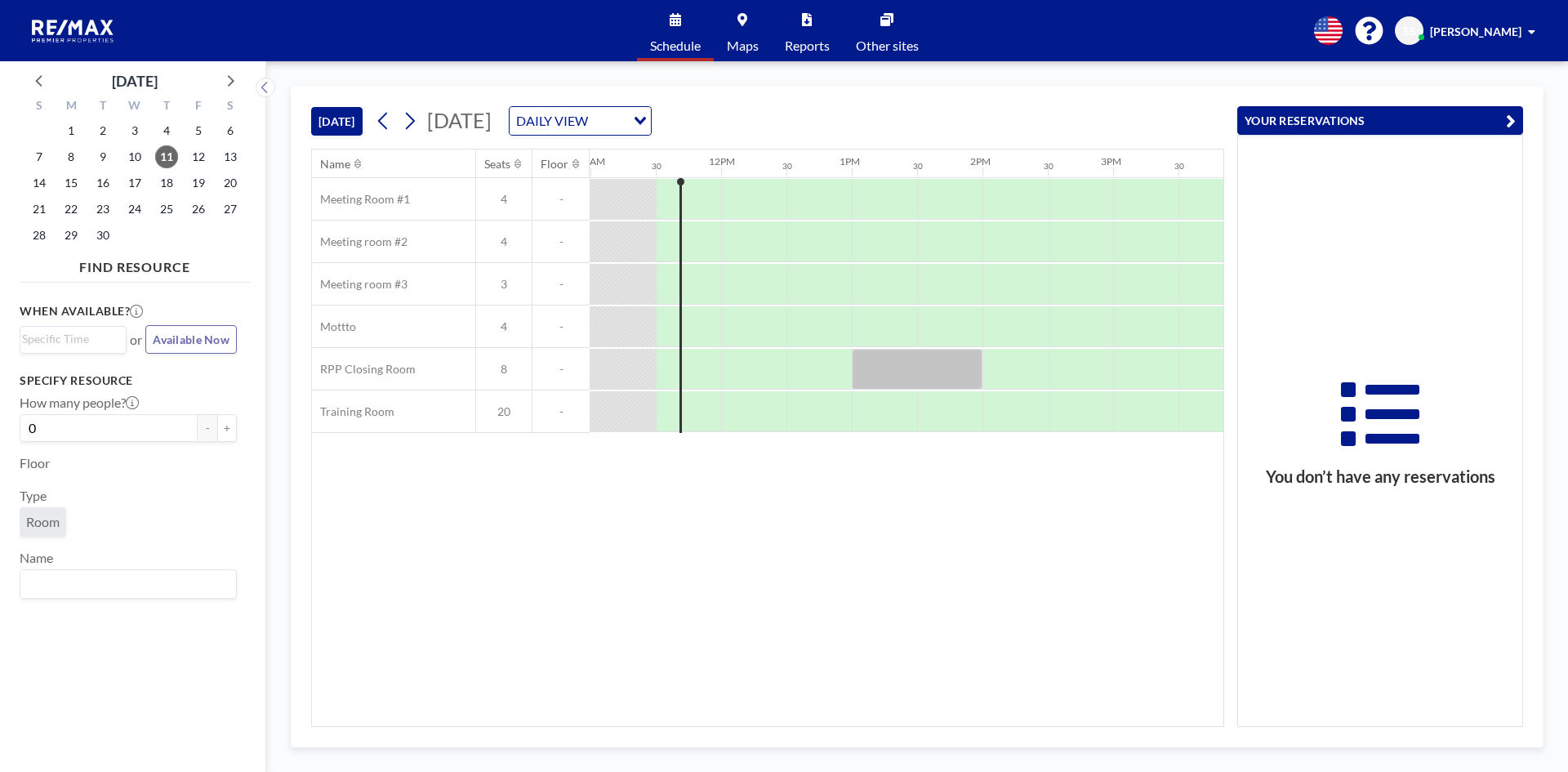
scroll to position [0, 1438]
